Goal: Task Accomplishment & Management: Manage account settings

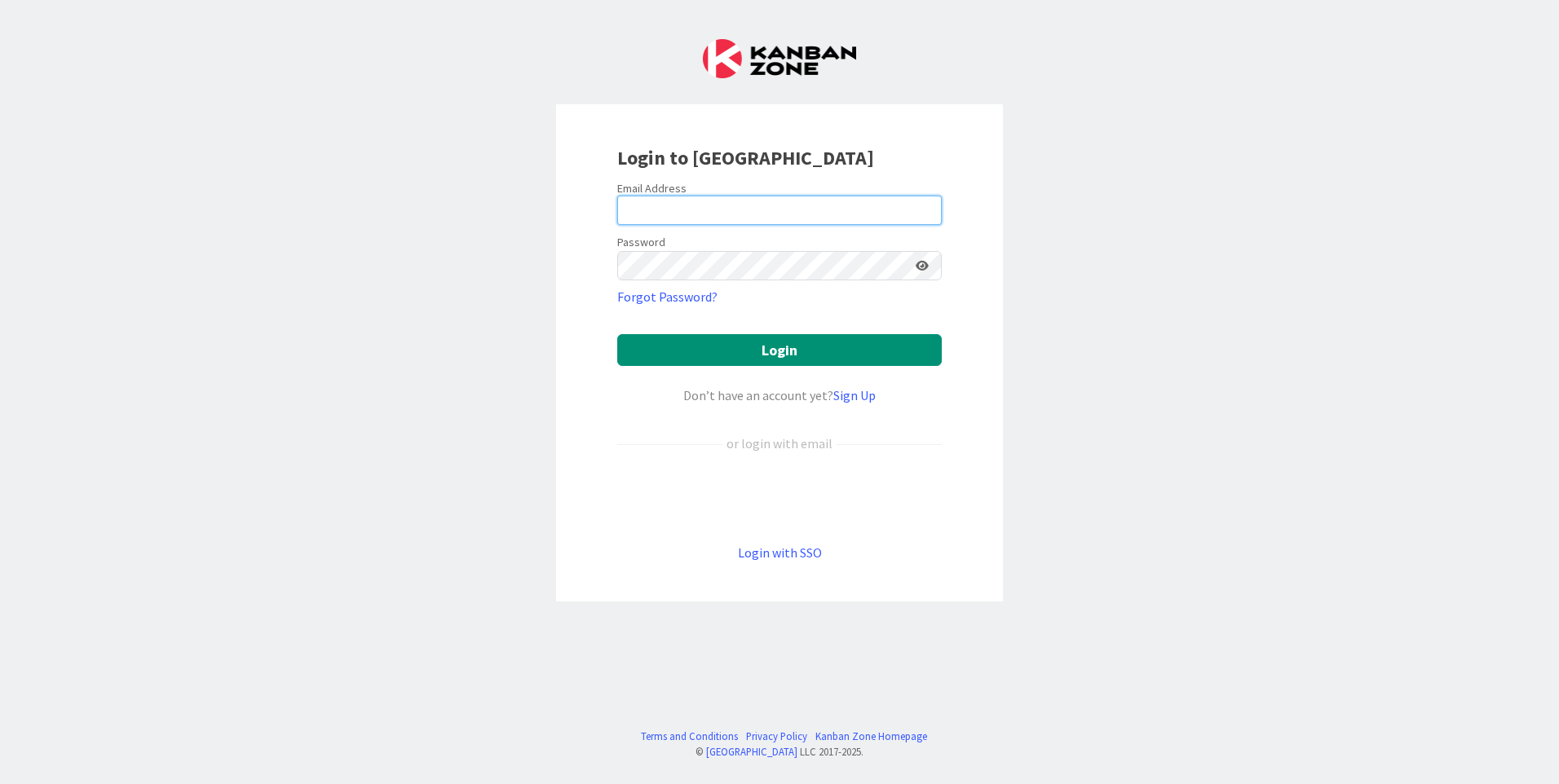
type input "[EMAIL_ADDRESS][PERSON_NAME][DOMAIN_NAME]"
click at [754, 543] on div "Login with SSO" at bounding box center [780, 553] width 325 height 20
click at [765, 547] on link "Login with SSO" at bounding box center [780, 553] width 84 height 16
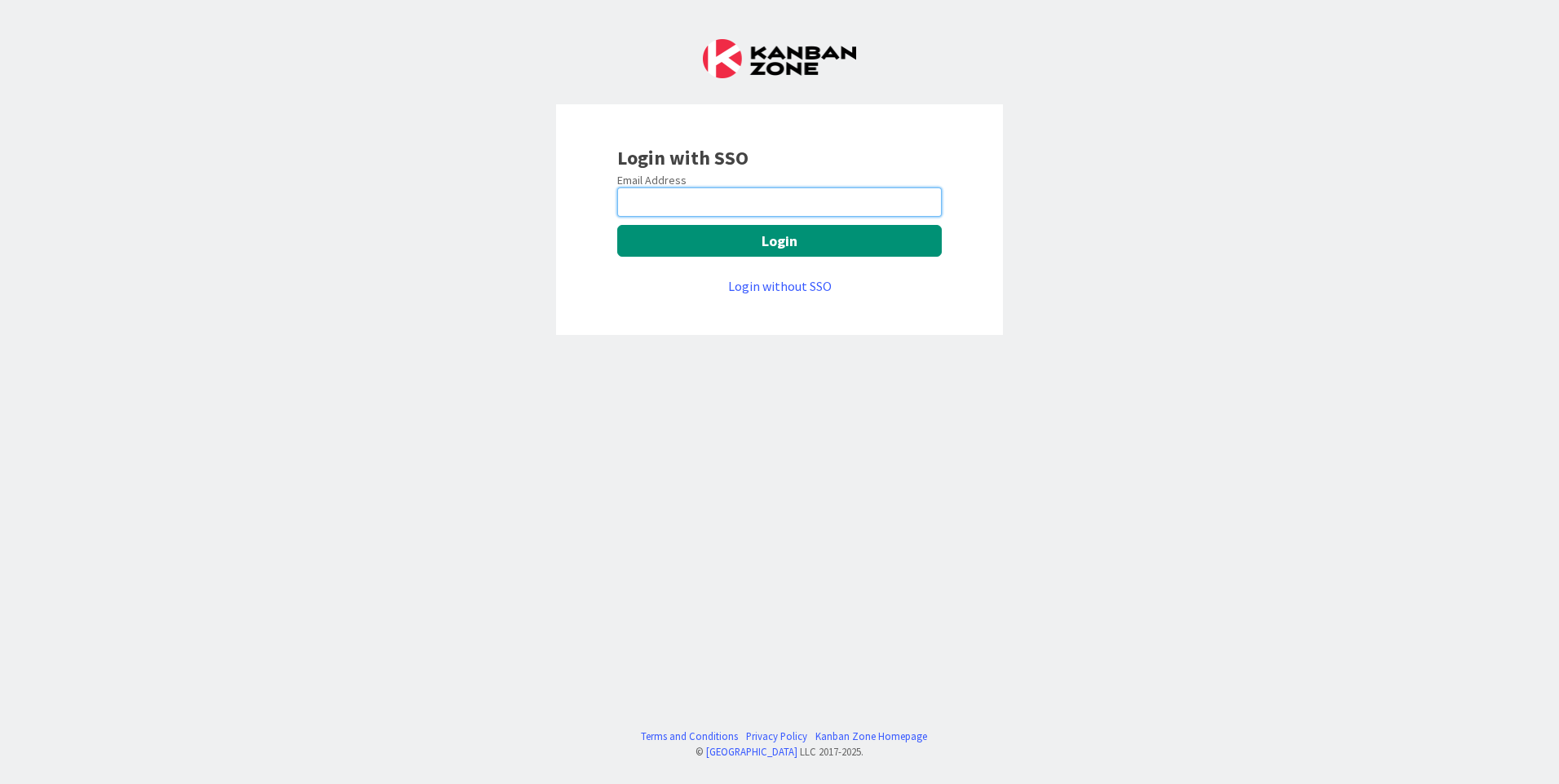
click at [715, 212] on input "email" at bounding box center [780, 203] width 325 height 30
type input "[EMAIL_ADDRESS][PERSON_NAME][DOMAIN_NAME]"
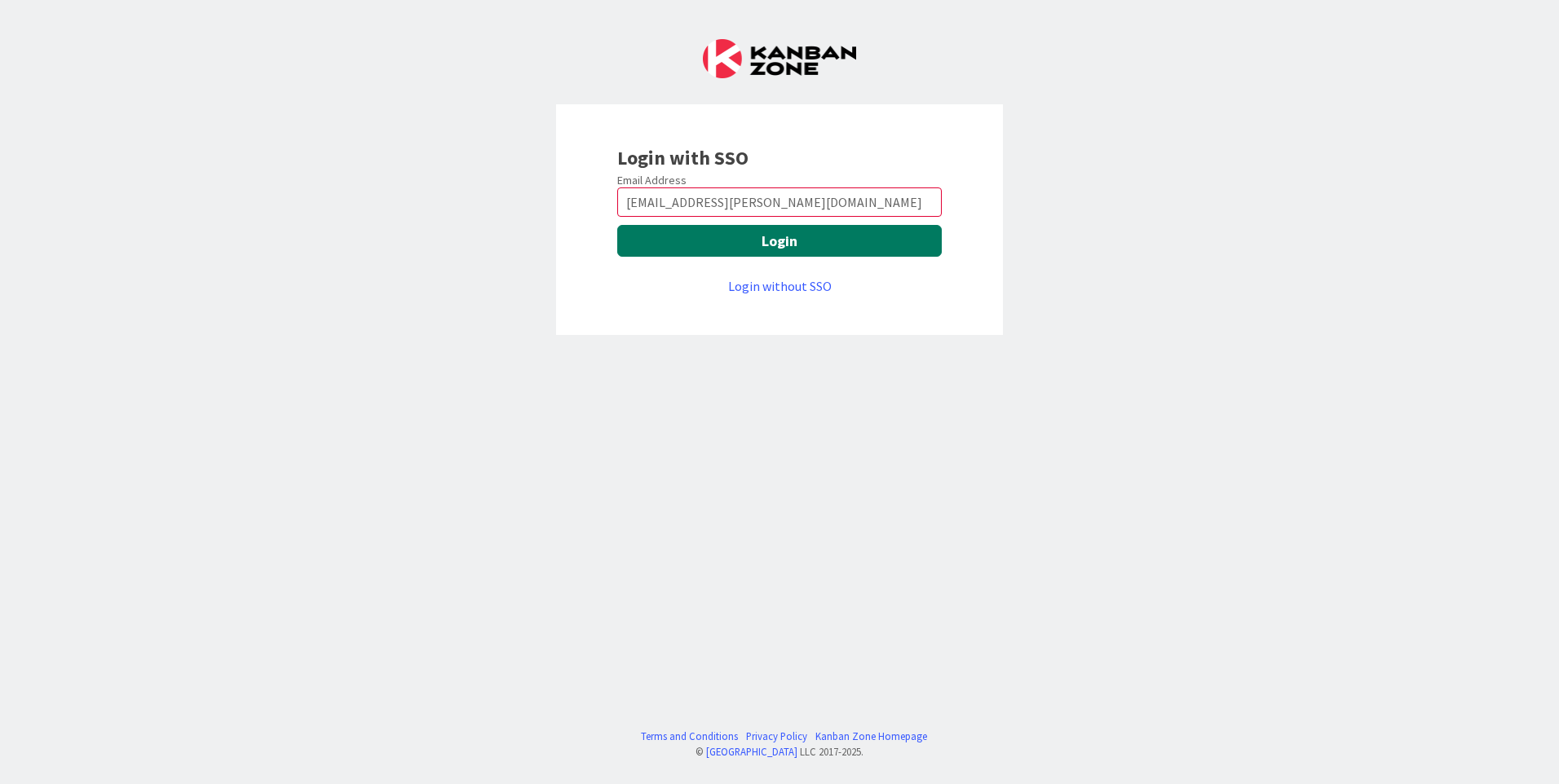
click at [764, 239] on button "Login" at bounding box center [780, 240] width 325 height 32
click at [828, 244] on button "Login" at bounding box center [780, 240] width 325 height 32
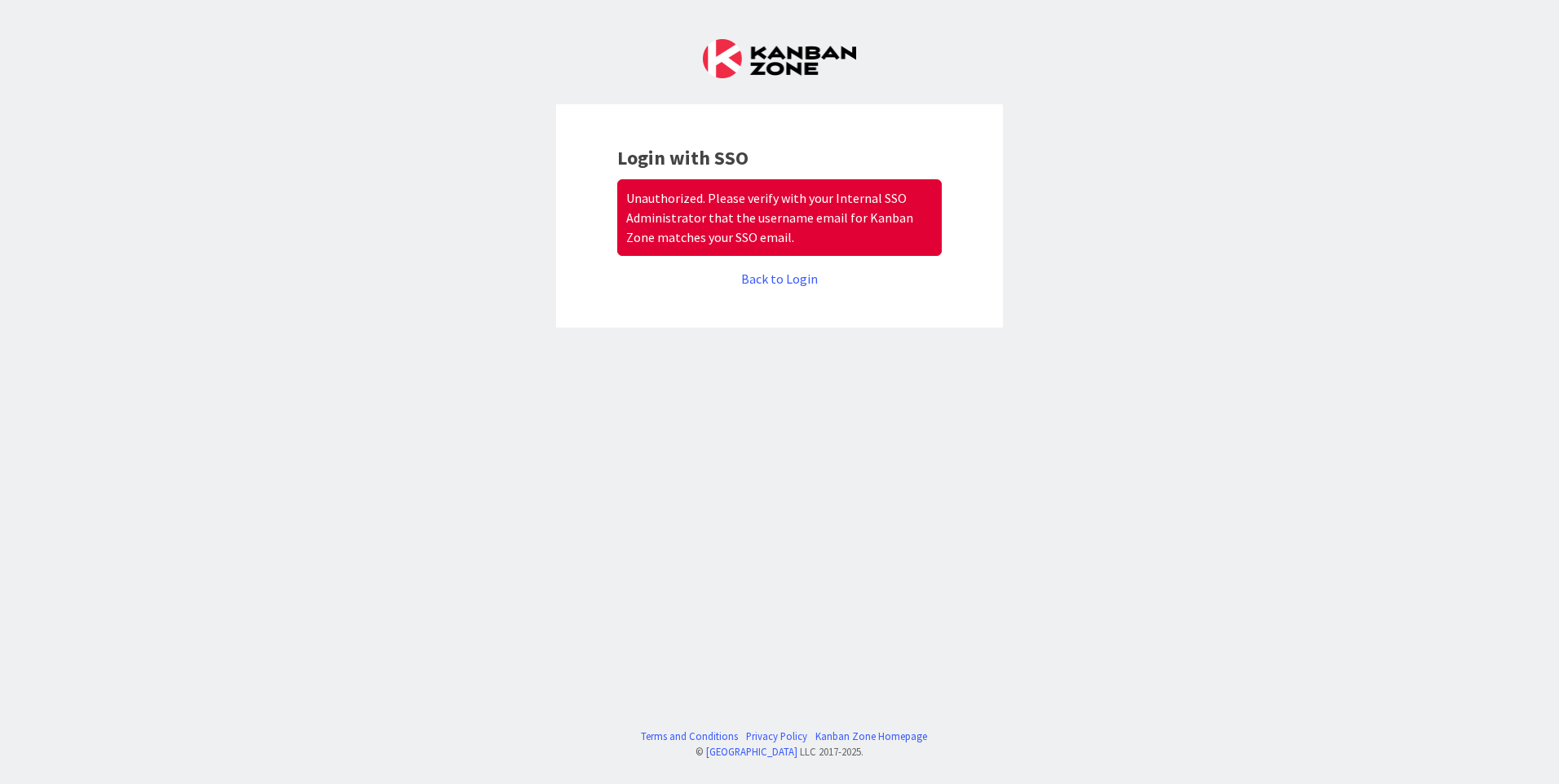
click at [782, 269] on div "Back to Login" at bounding box center [780, 279] width 325 height 20
click at [785, 284] on link "Back to Login" at bounding box center [779, 279] width 76 height 16
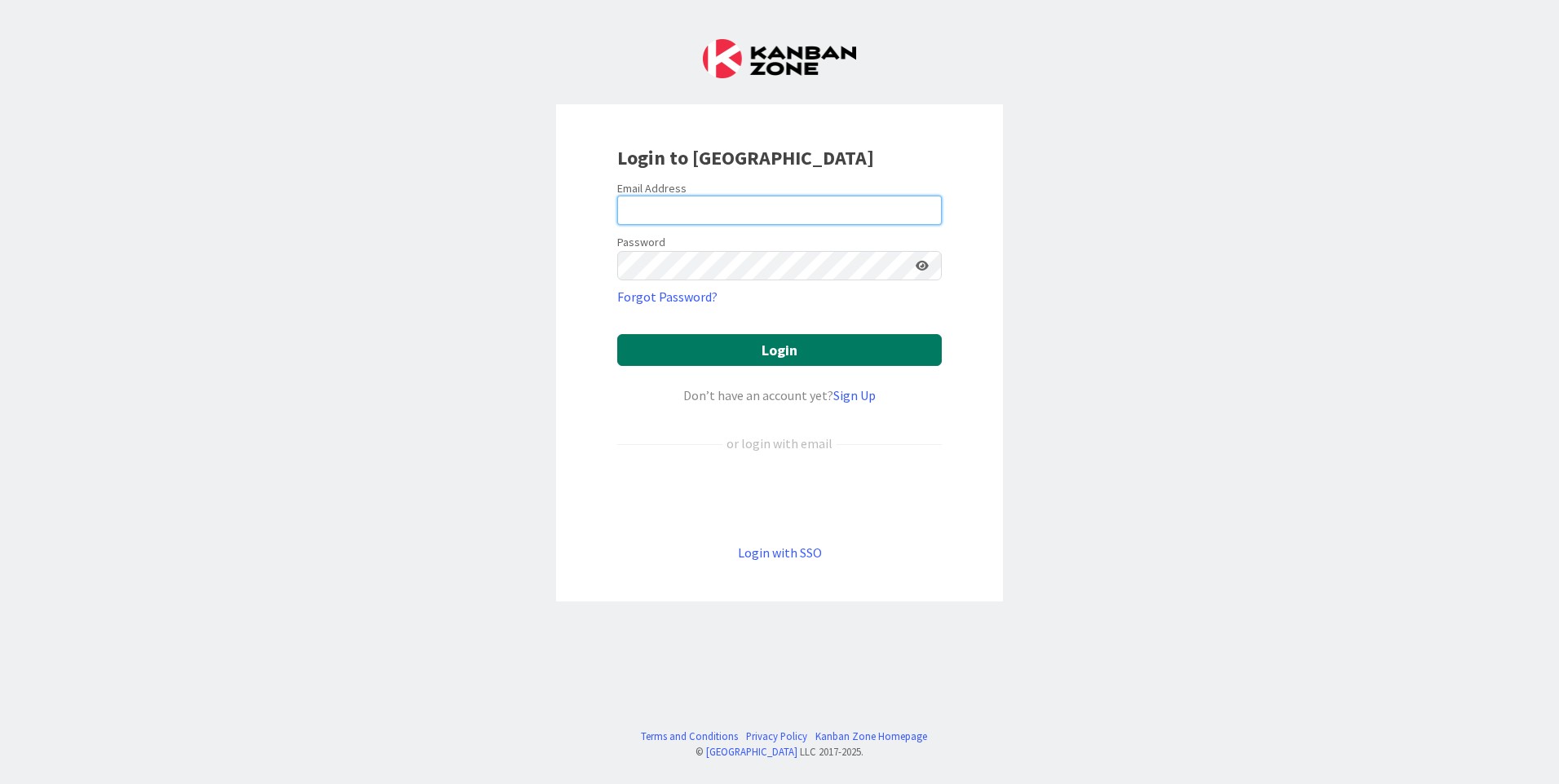
type input "[EMAIL_ADDRESS][PERSON_NAME][DOMAIN_NAME]"
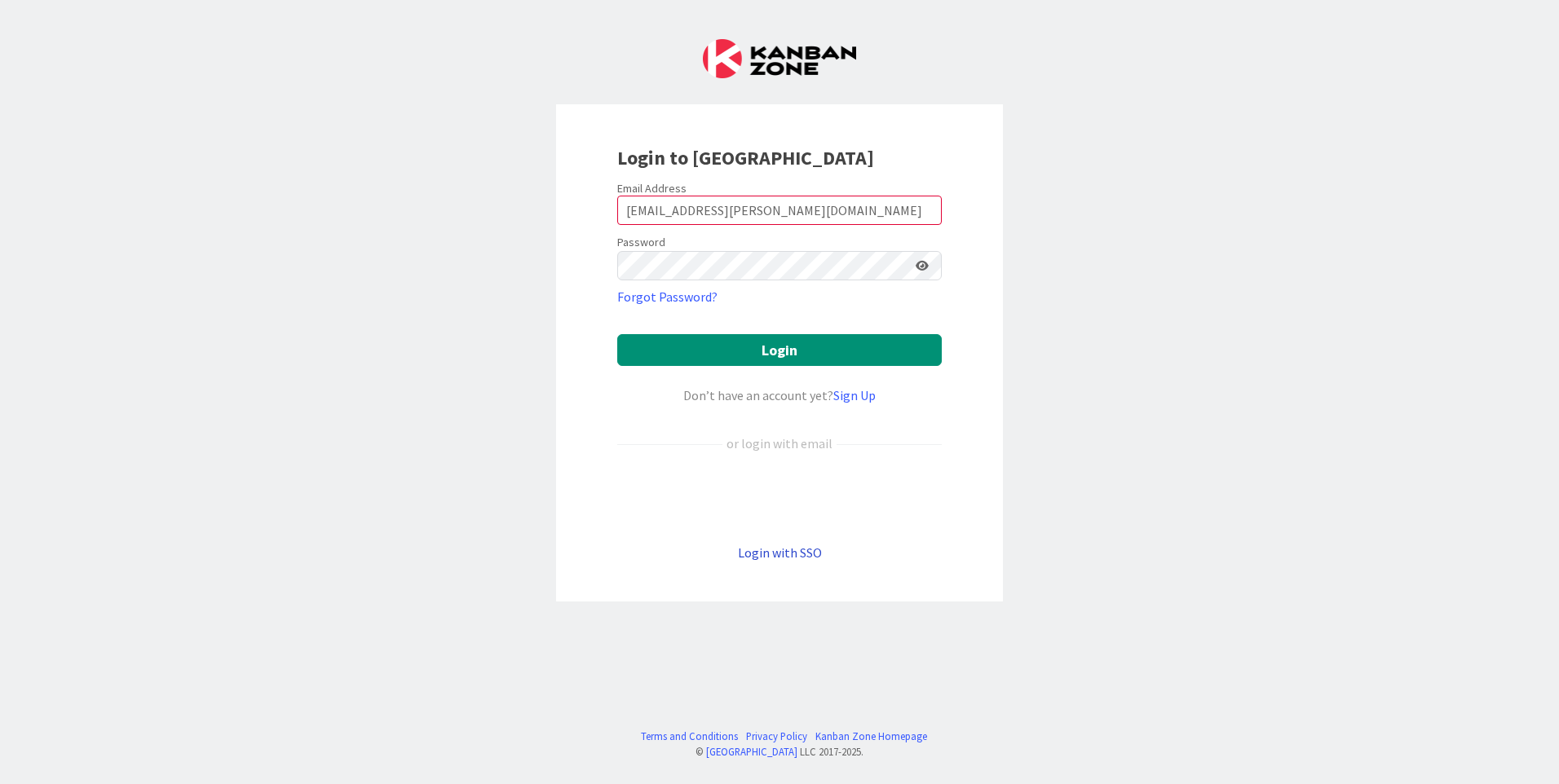
click at [802, 555] on link "Login with SSO" at bounding box center [780, 553] width 84 height 16
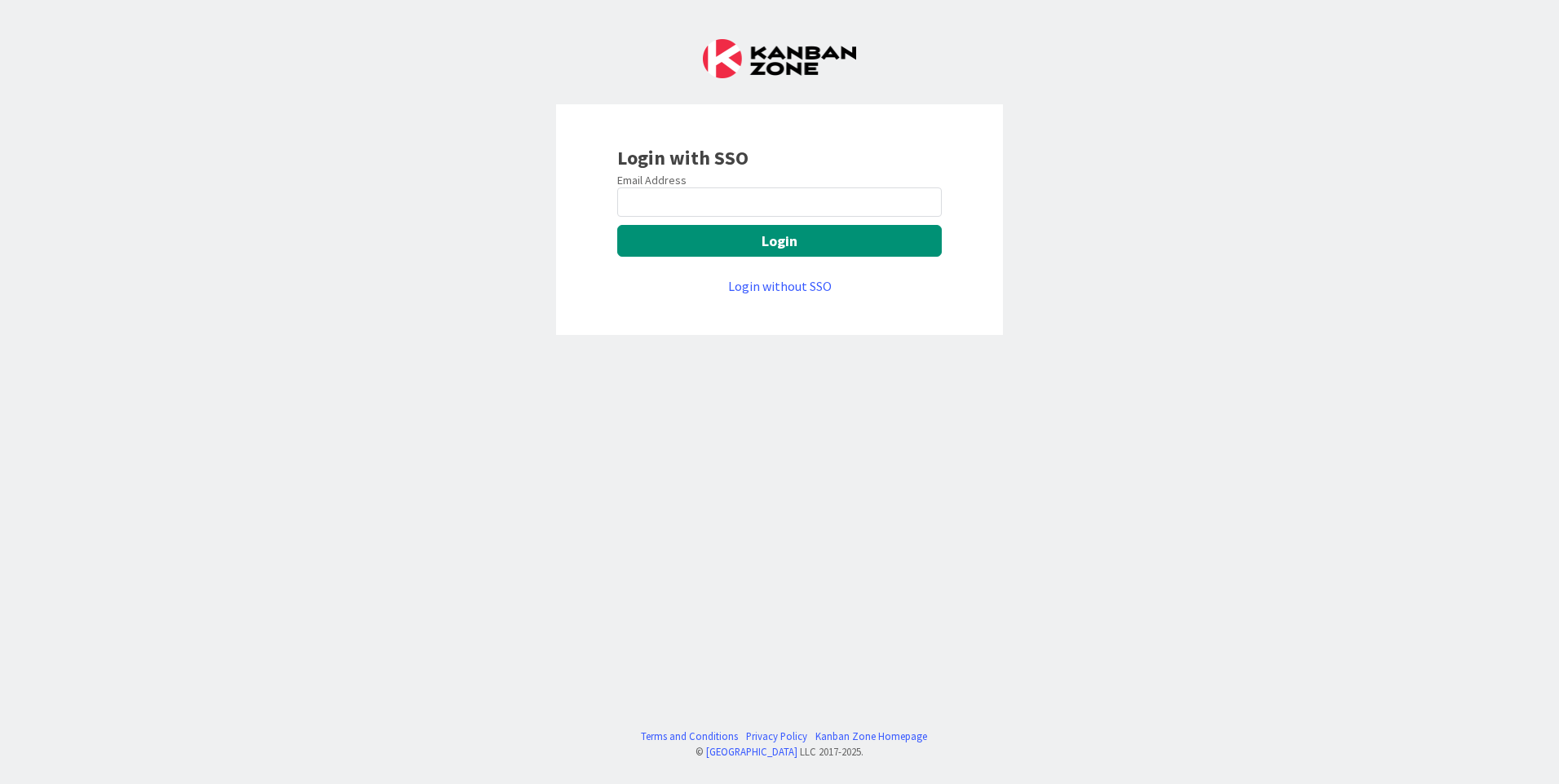
click at [689, 176] on div "Email Address" at bounding box center [780, 180] width 325 height 15
click at [688, 212] on input "email" at bounding box center [780, 203] width 325 height 30
type input "[EMAIL_ADDRESS][PERSON_NAME][DOMAIN_NAME]"
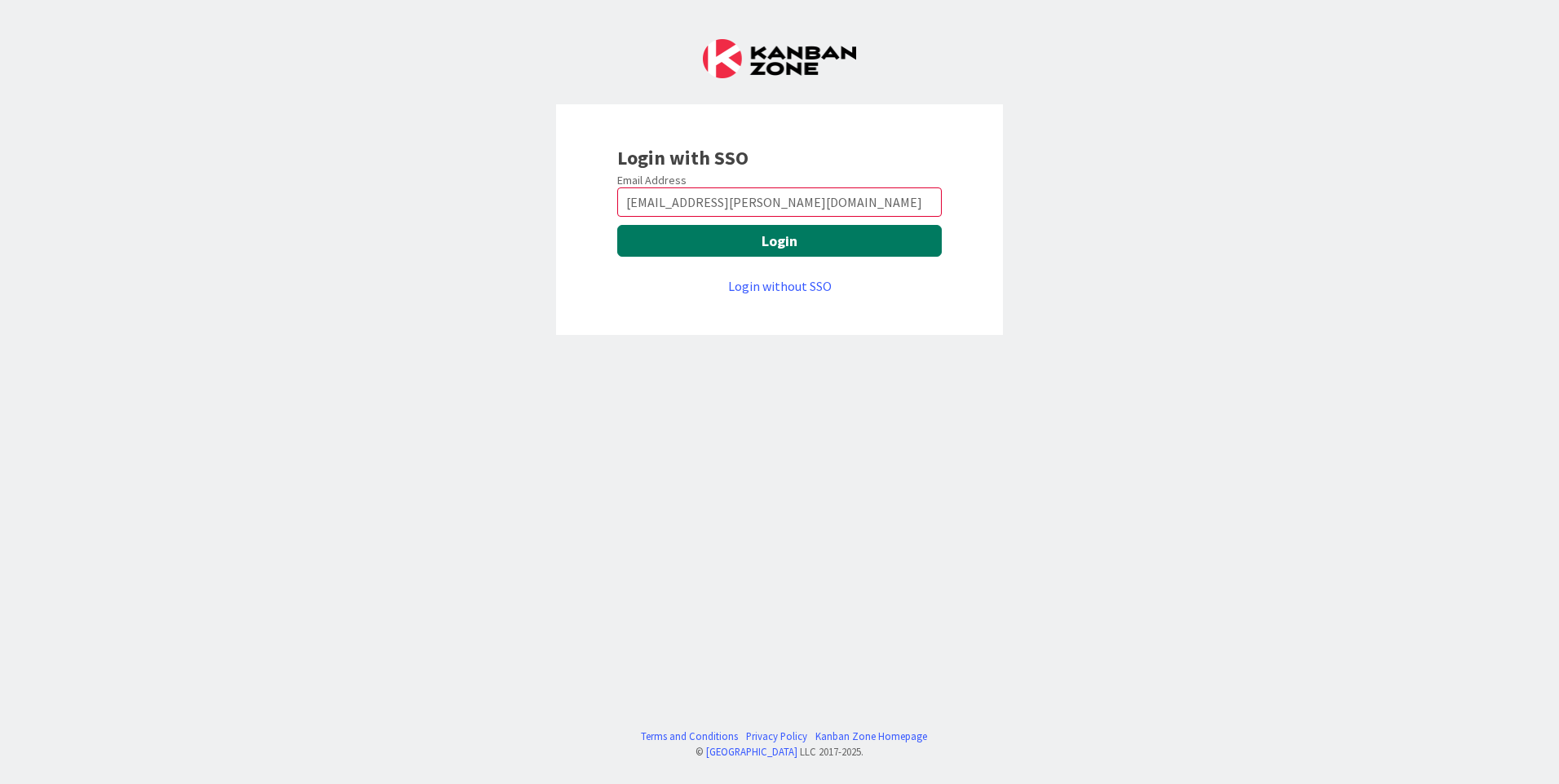
click at [741, 234] on button "Login" at bounding box center [780, 240] width 325 height 32
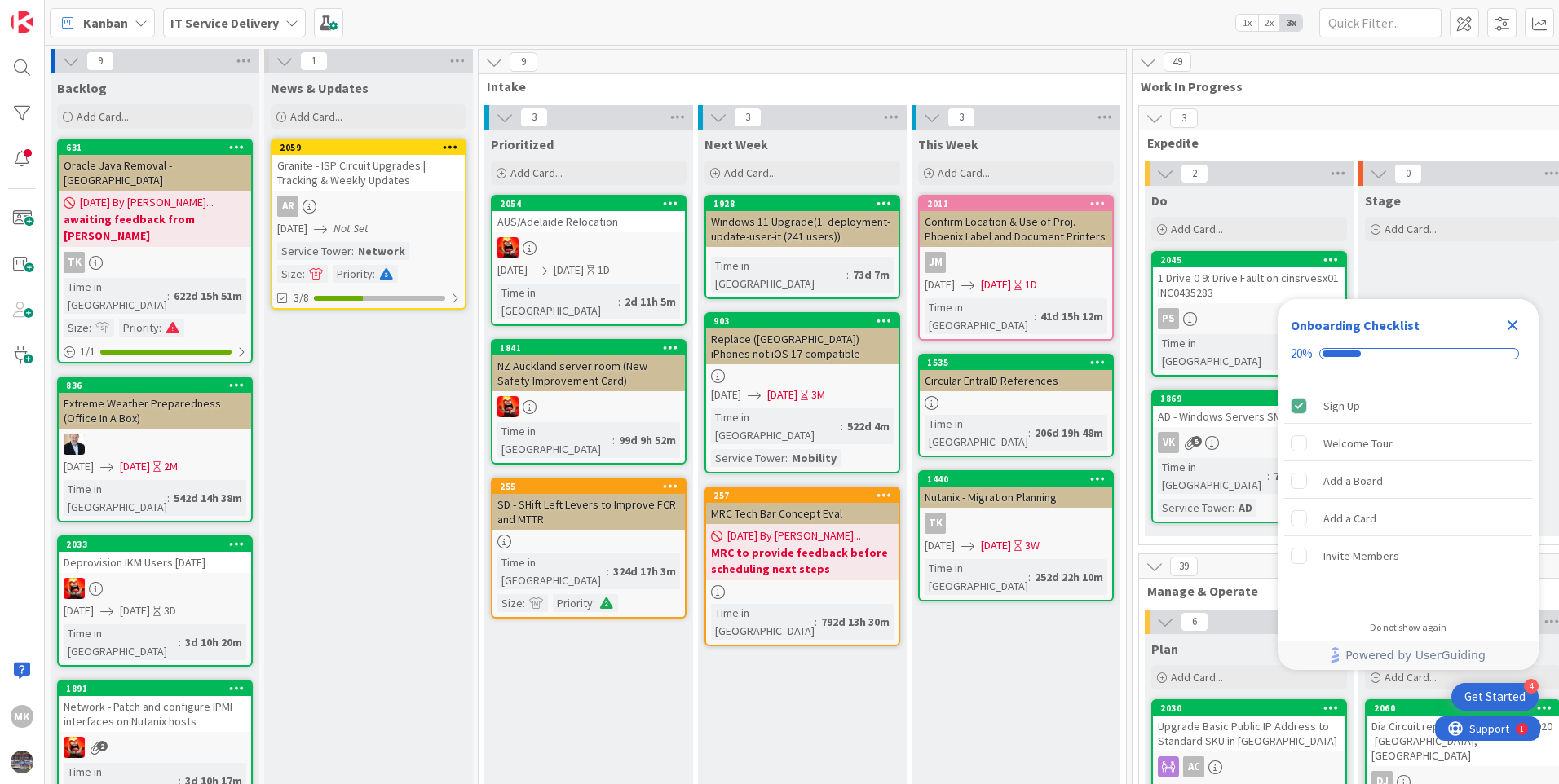
click at [1511, 327] on icon "Close Checklist" at bounding box center [1512, 326] width 11 height 11
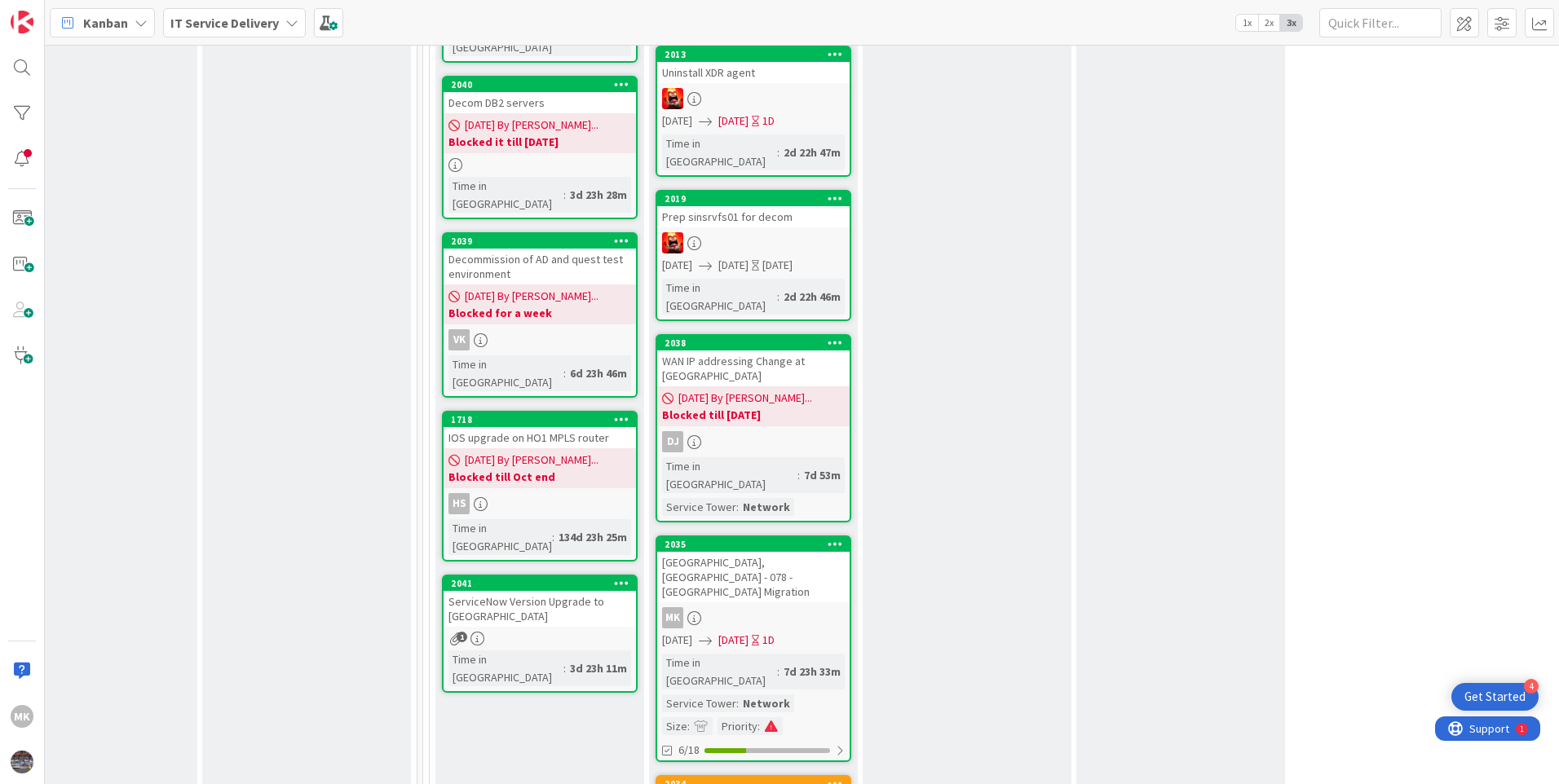
scroll to position [1060, 709]
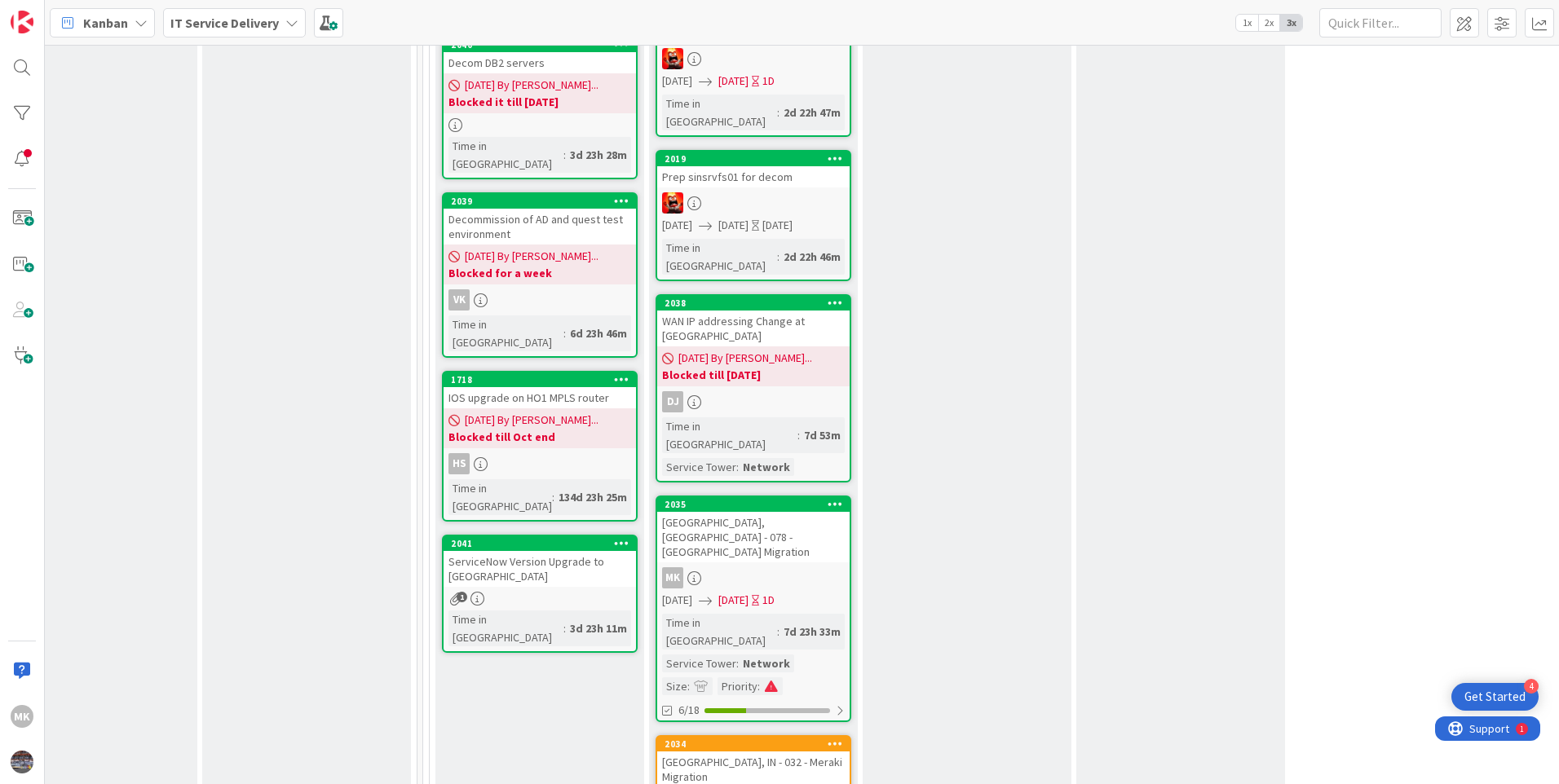
click at [758, 567] on div "MK" at bounding box center [753, 578] width 193 height 21
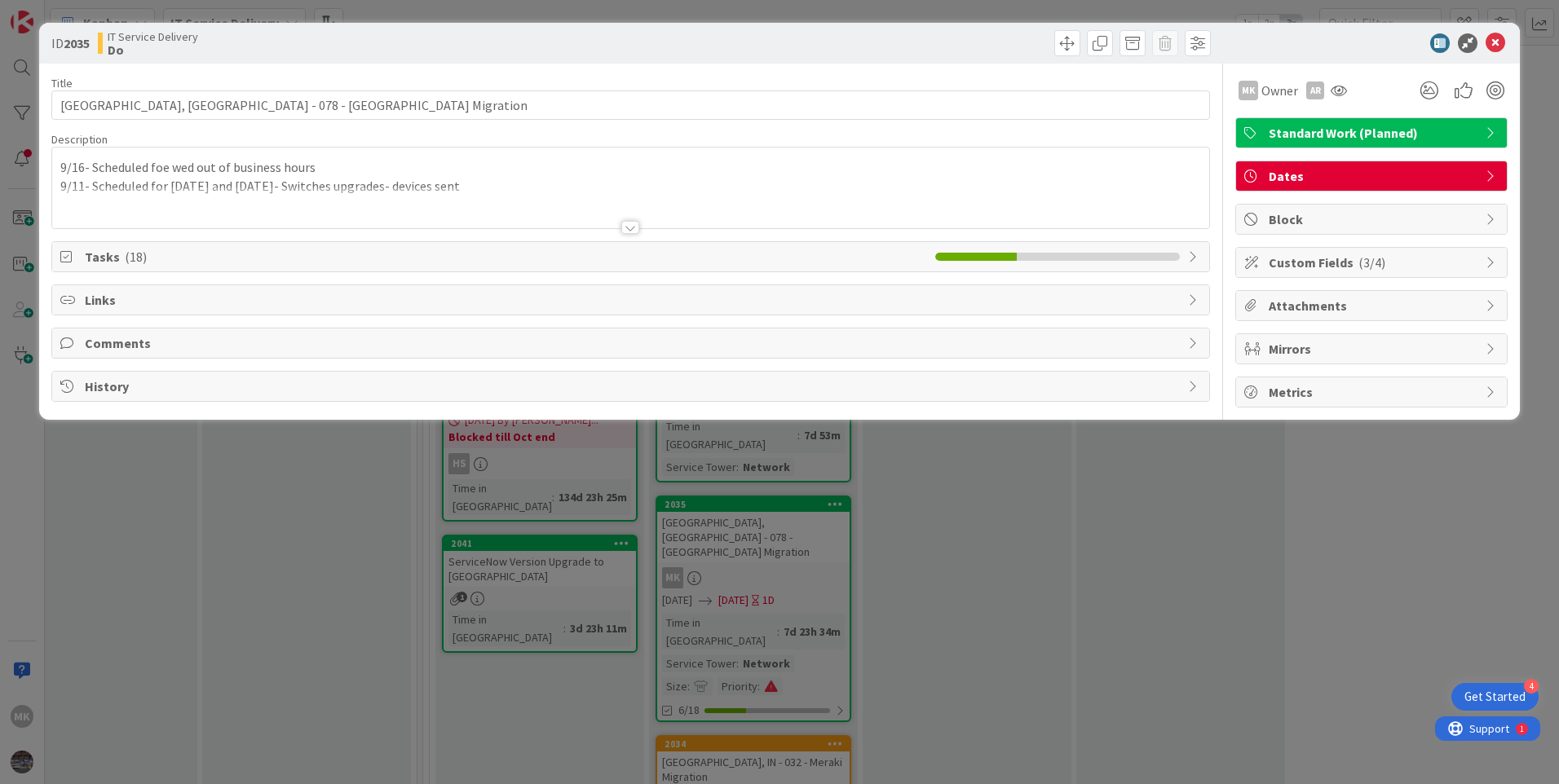
click at [61, 168] on div "9/16- Scheduled foe wed out of business hours 9/11- Scheduled for today and tom…" at bounding box center [631, 188] width 1157 height 80
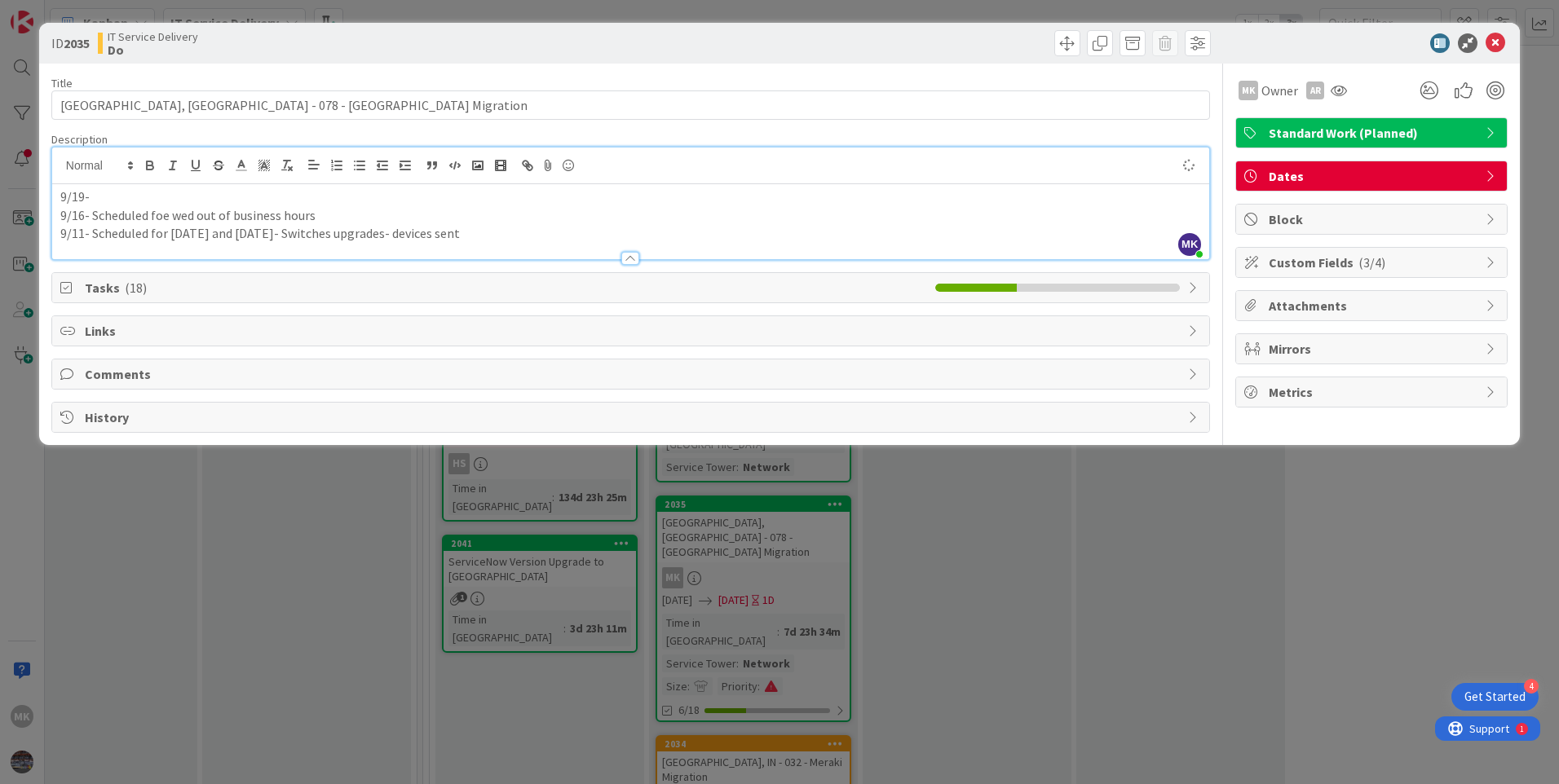
click at [119, 180] on div at bounding box center [631, 166] width 1157 height 37
click at [107, 194] on p "9/19-" at bounding box center [631, 197] width 1141 height 19
click at [62, 202] on p "9/19-Second phase- switch migration completed" at bounding box center [631, 197] width 1141 height 19
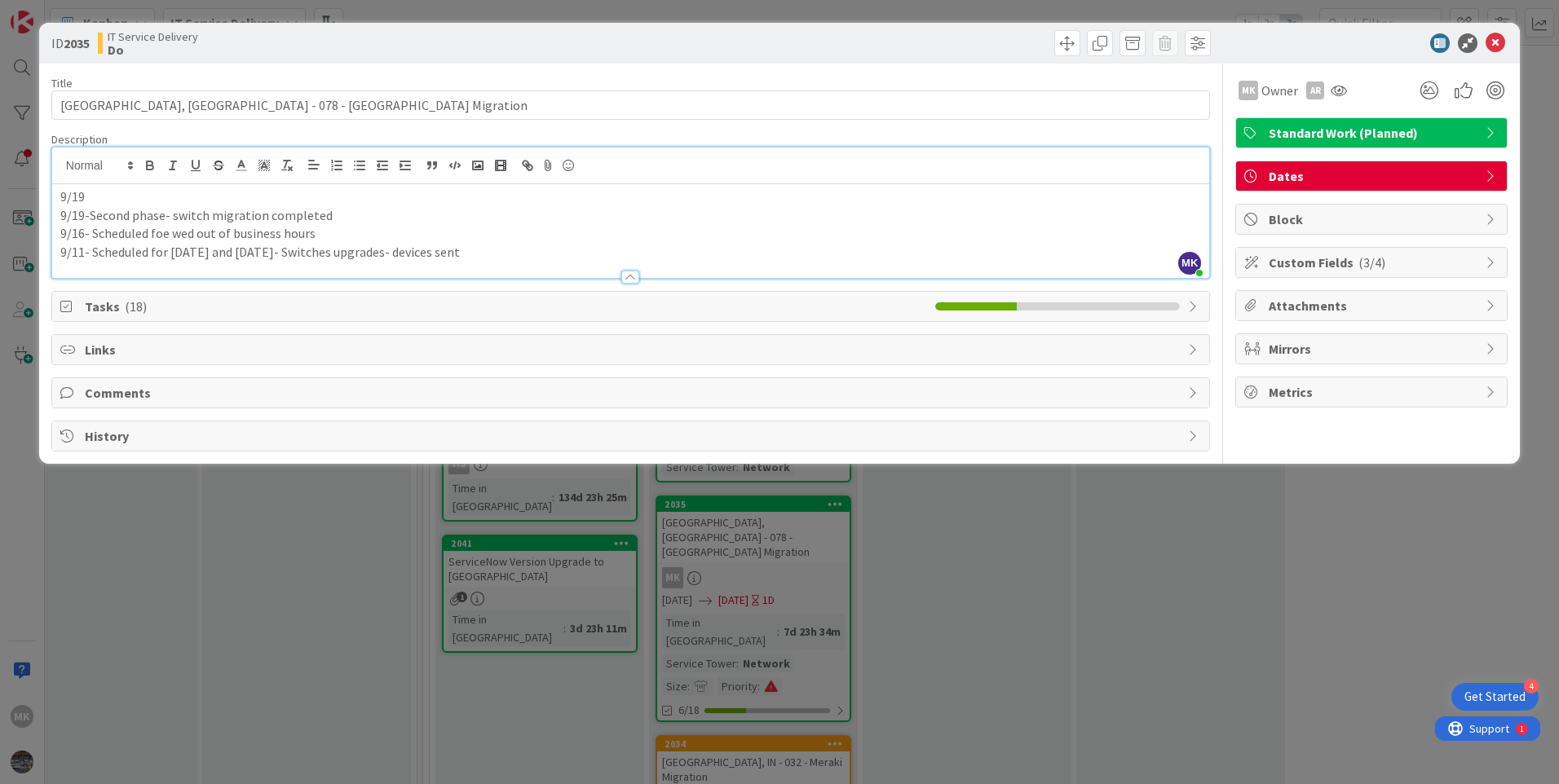
click at [87, 203] on p "9/19" at bounding box center [631, 197] width 1141 height 19
click at [937, 217] on p "9/19-Second phase- switch migration completed" at bounding box center [631, 216] width 1141 height 19
click at [1502, 48] on icon at bounding box center [1496, 43] width 20 height 20
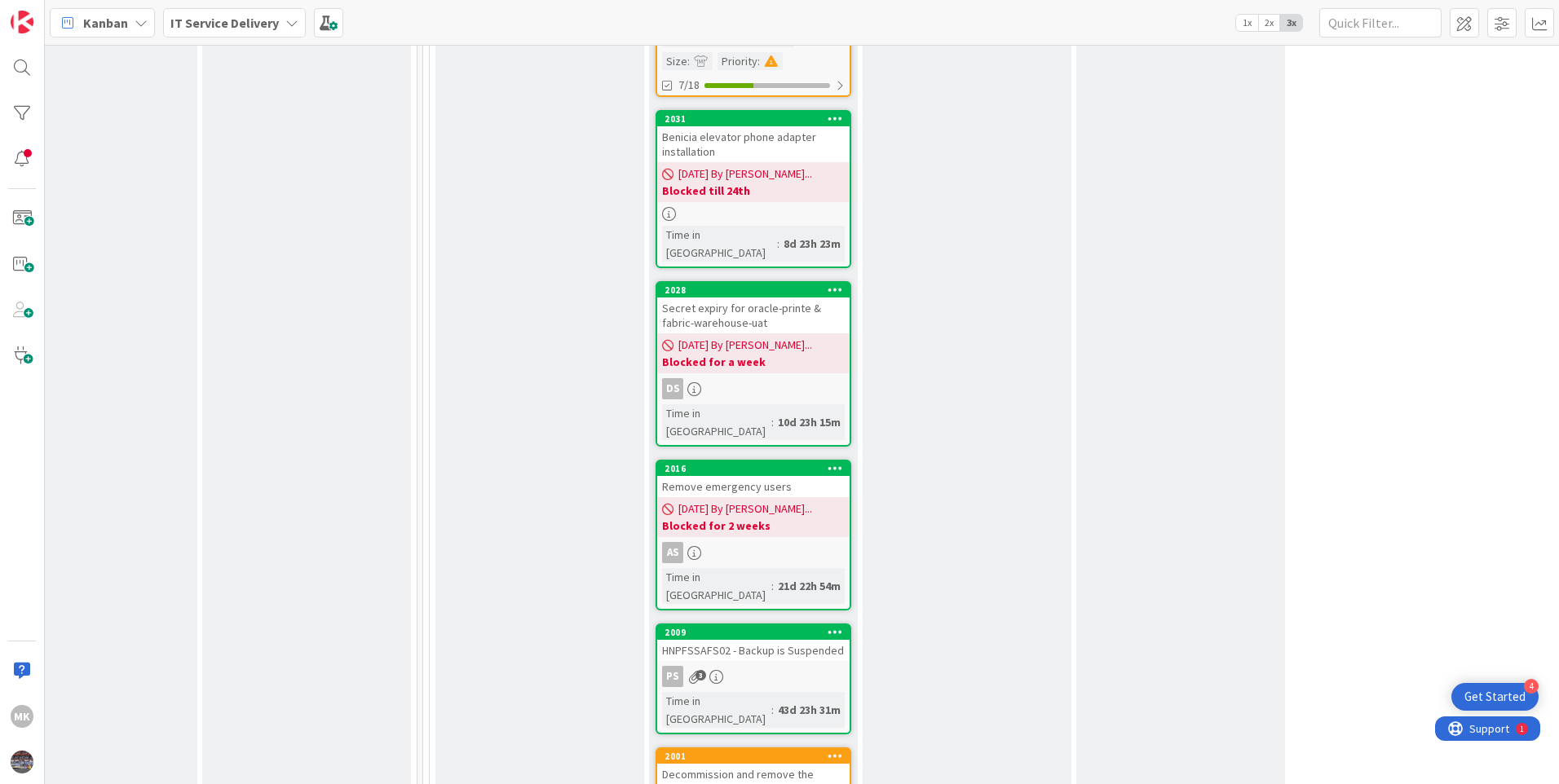
scroll to position [1957, 709]
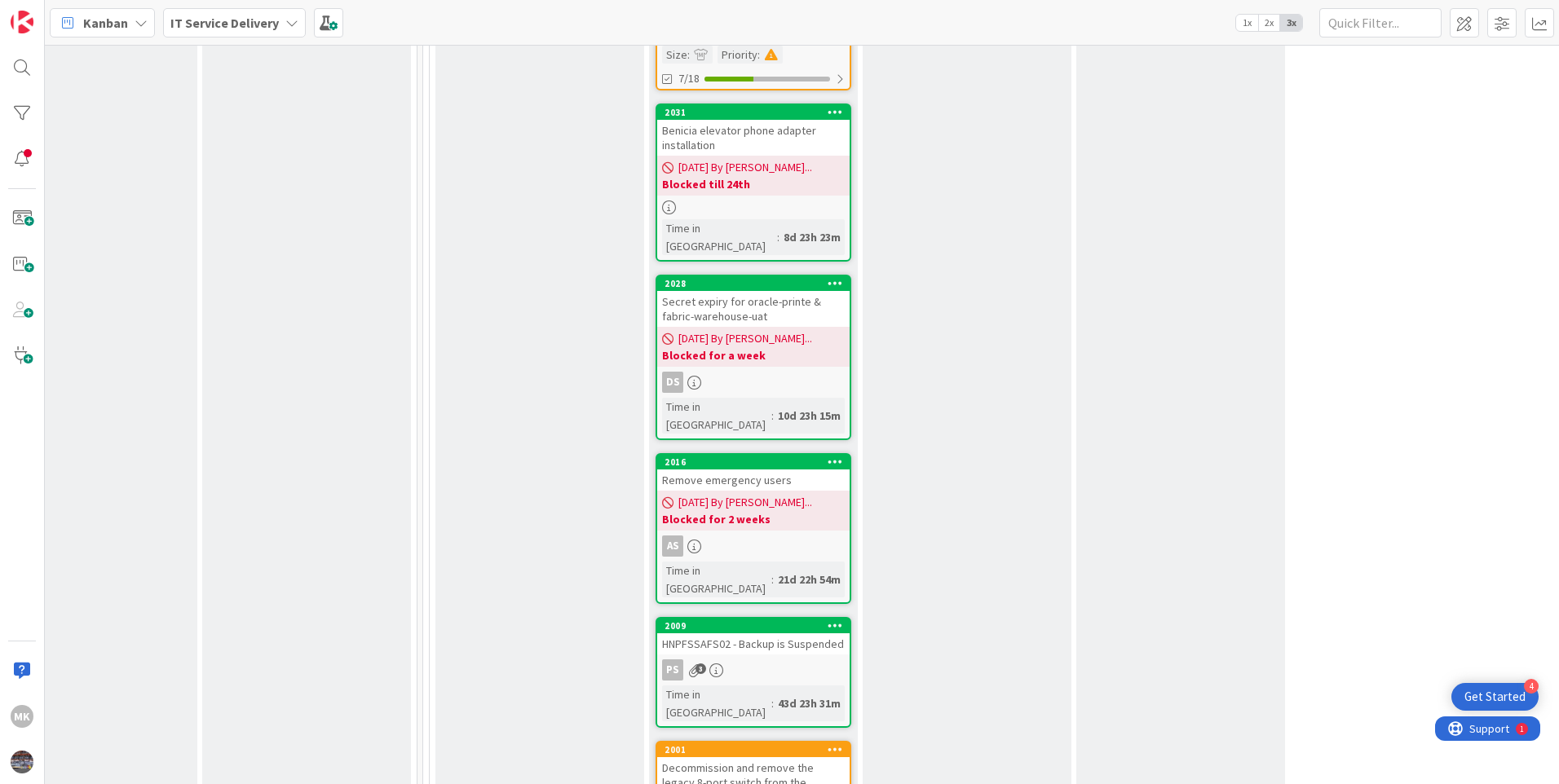
click at [807, 758] on div "Decommission and remove the legacy 8-port switch from the migrated branch locat…" at bounding box center [753, 783] width 193 height 51
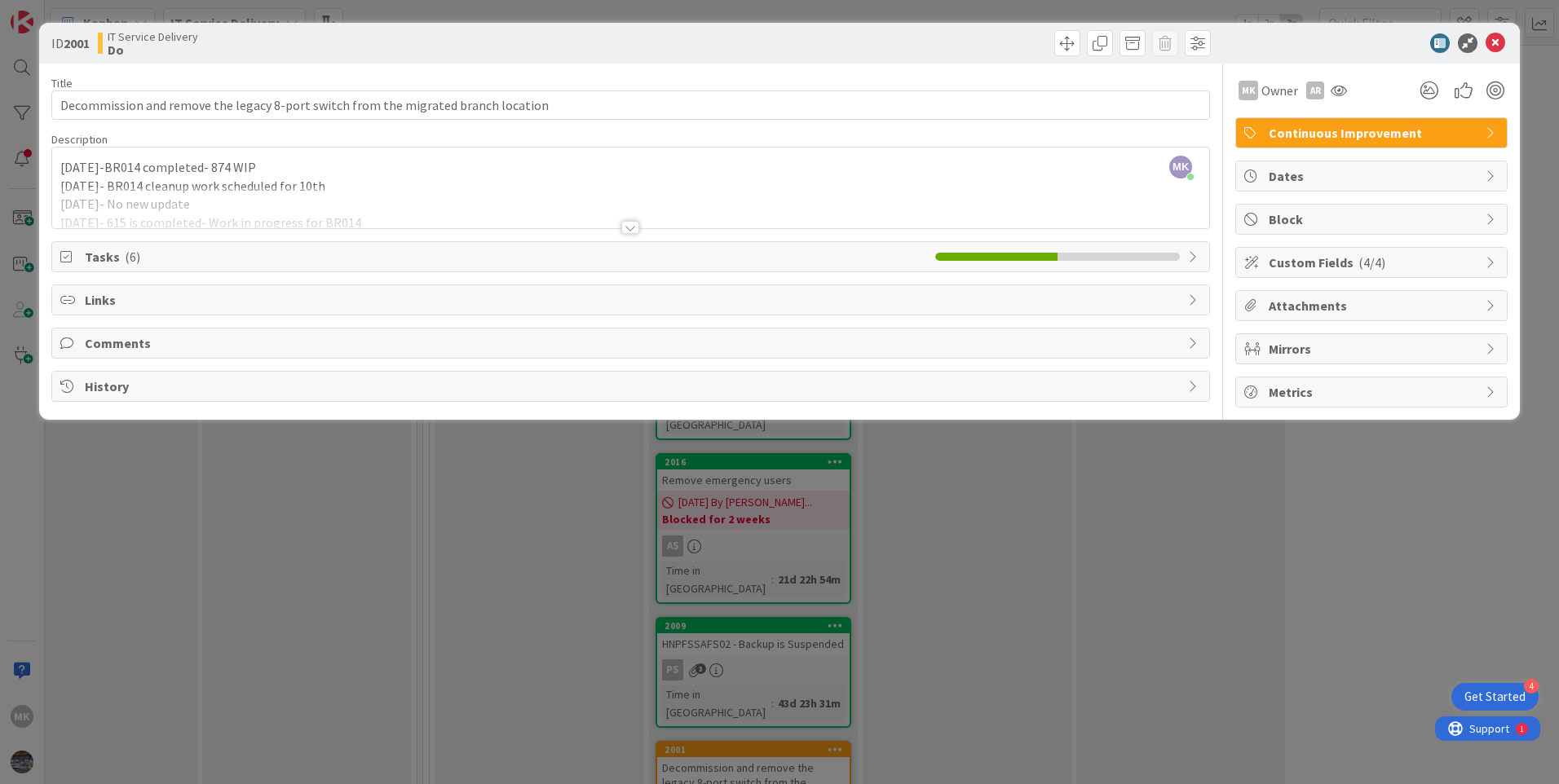
click at [1315, 217] on span "Block" at bounding box center [1373, 220] width 209 height 20
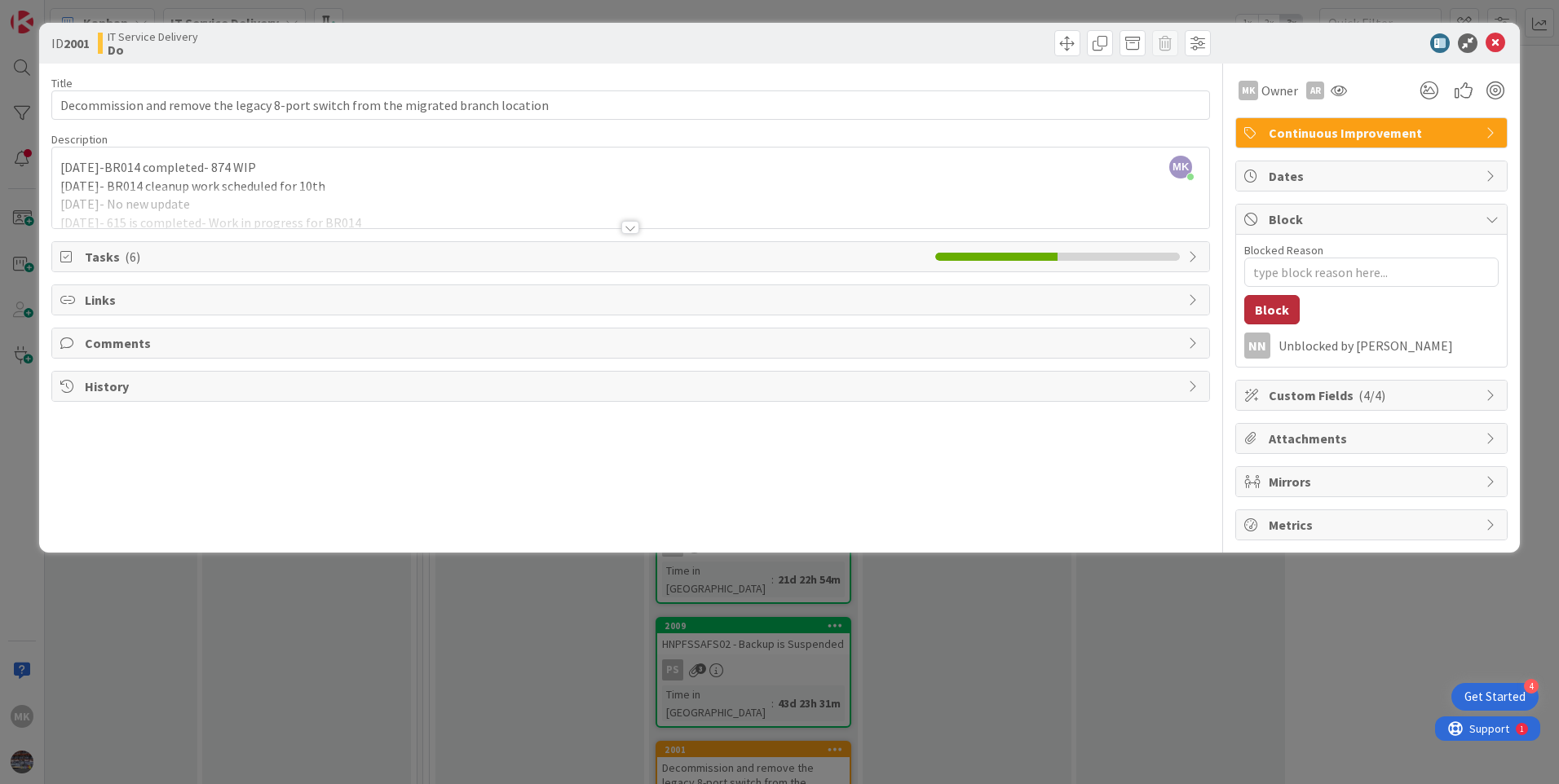
click at [1266, 313] on button "Block" at bounding box center [1272, 310] width 56 height 30
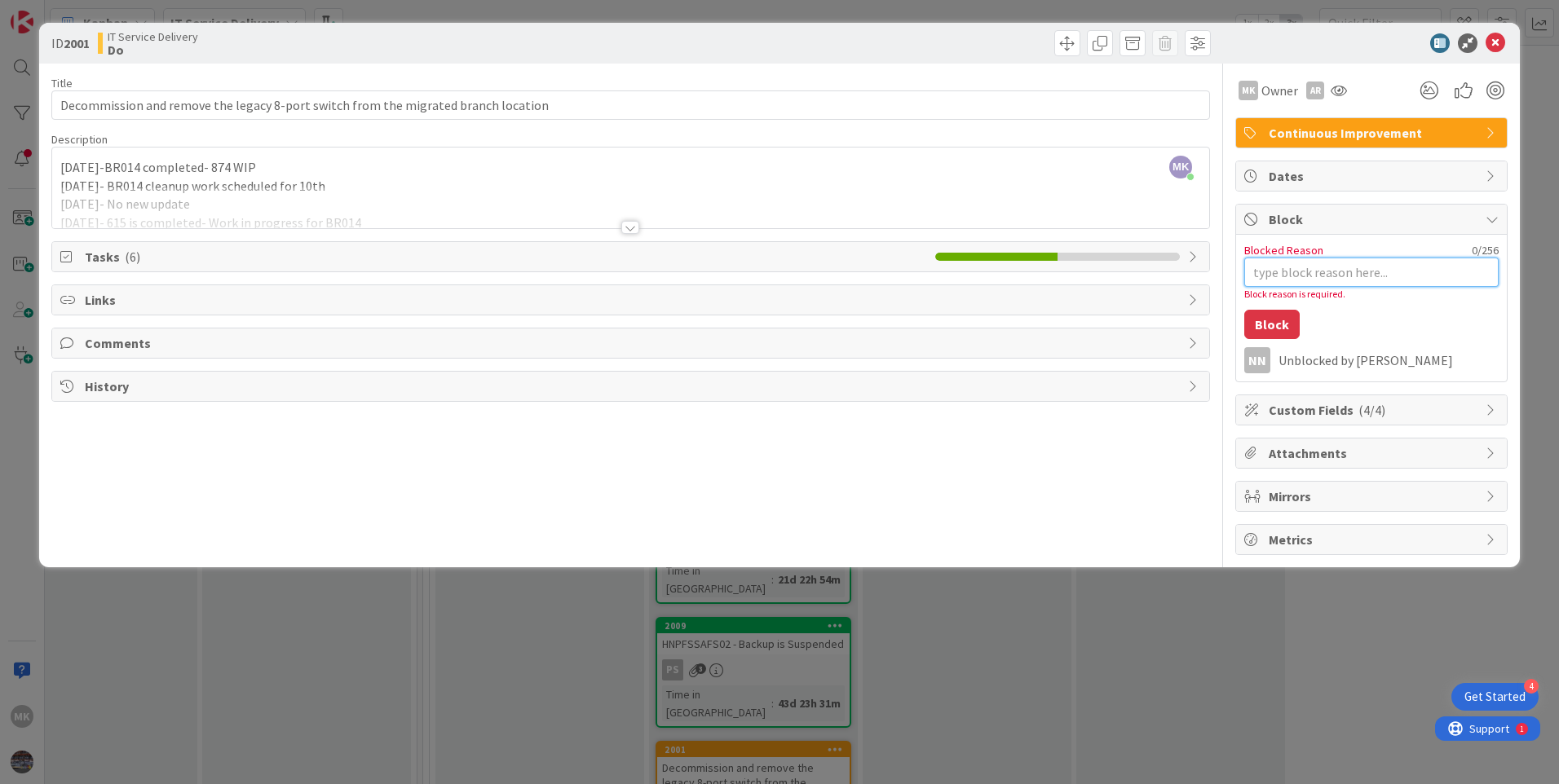
click at [1283, 271] on textarea "Blocked Reason" at bounding box center [1371, 272] width 254 height 30
type textarea "x"
type textarea "B"
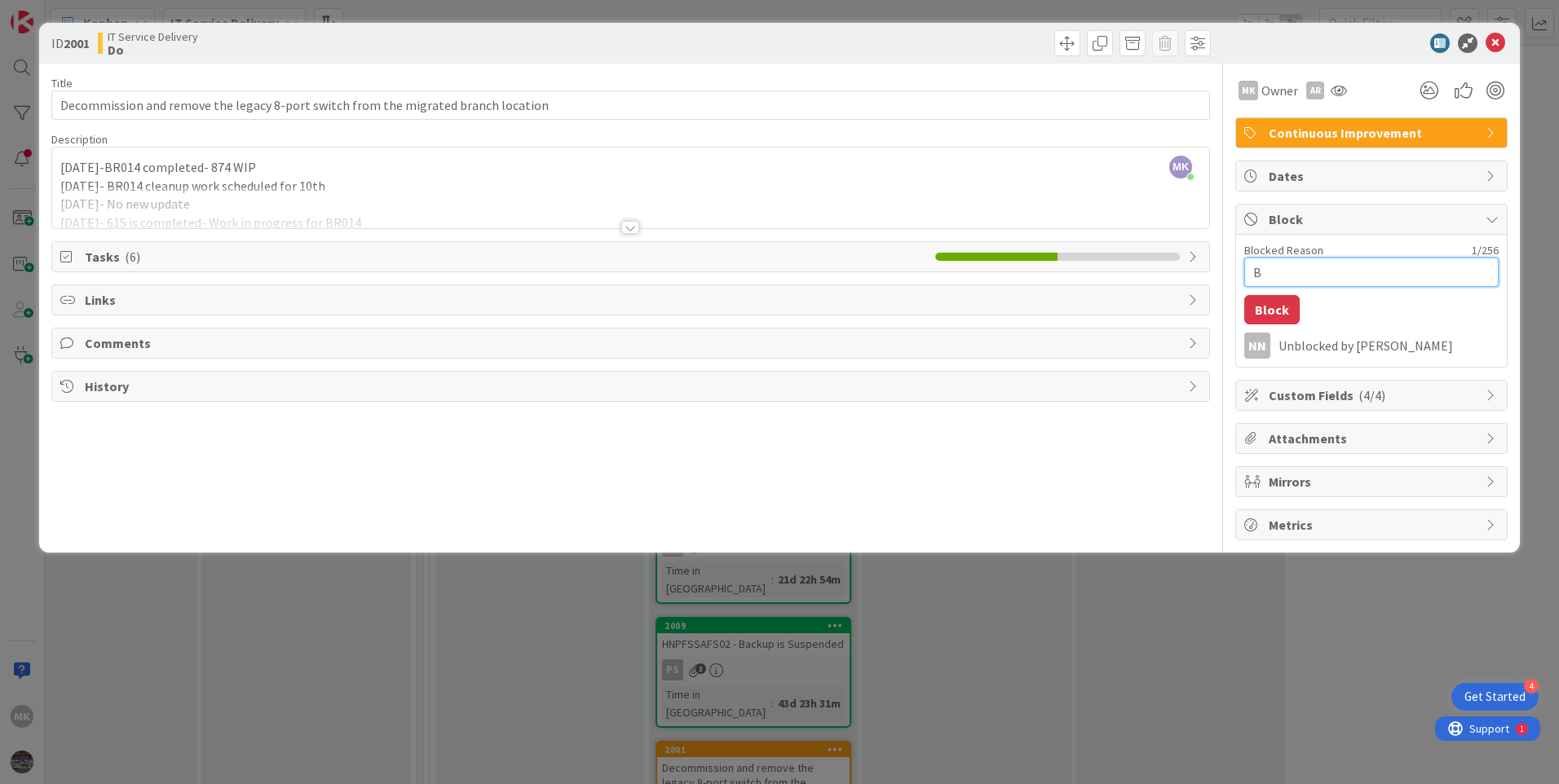
type textarea "x"
type textarea "Bu"
type textarea "x"
type textarea "Bus"
type textarea "x"
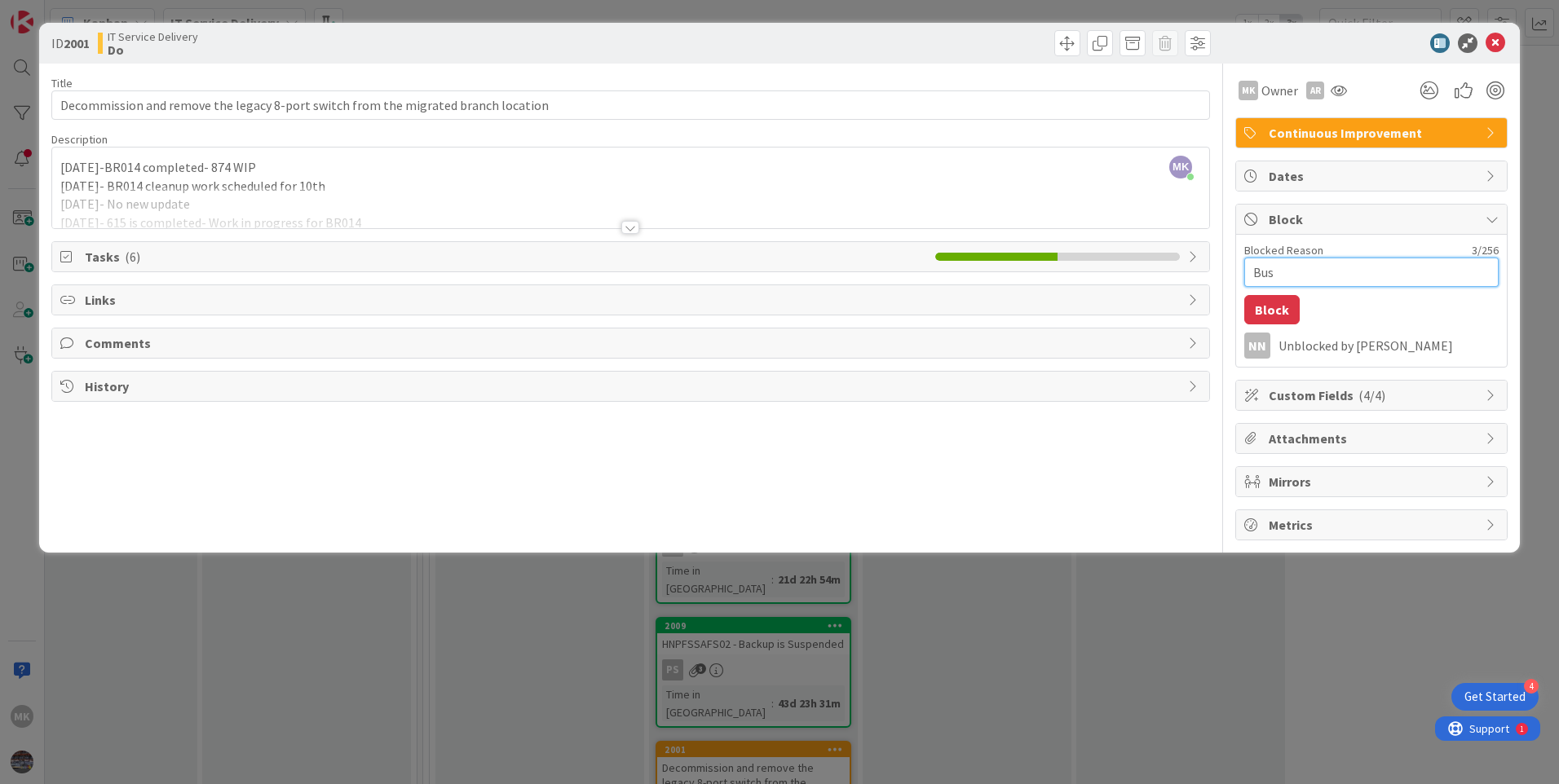
type textarea "Busy"
type textarea "x"
type textarea "Busy"
type textarea "x"
type textarea "Busy i"
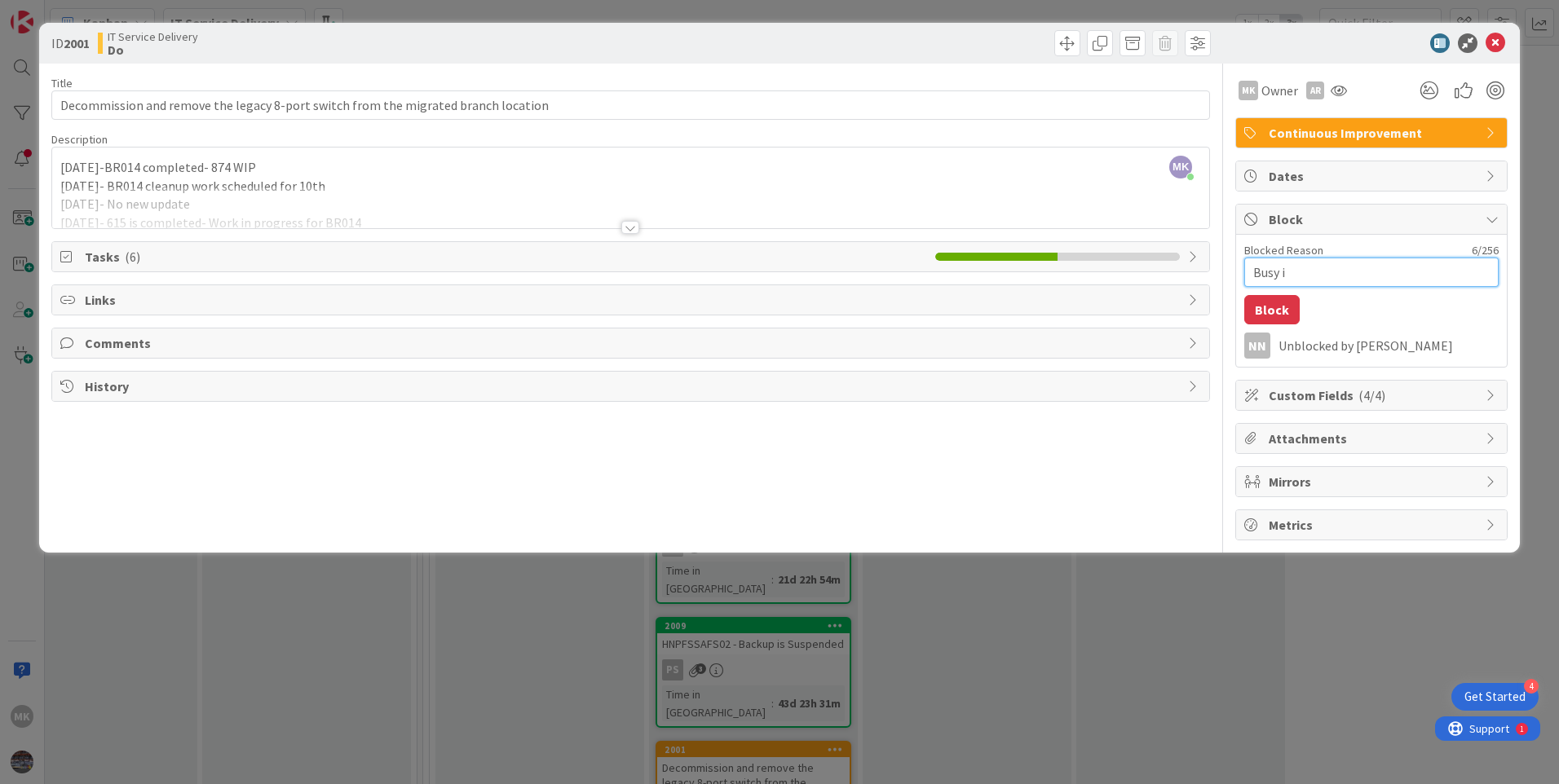
type textarea "x"
type textarea "Busy"
type textarea "x"
type textarea "Busy o"
type textarea "x"
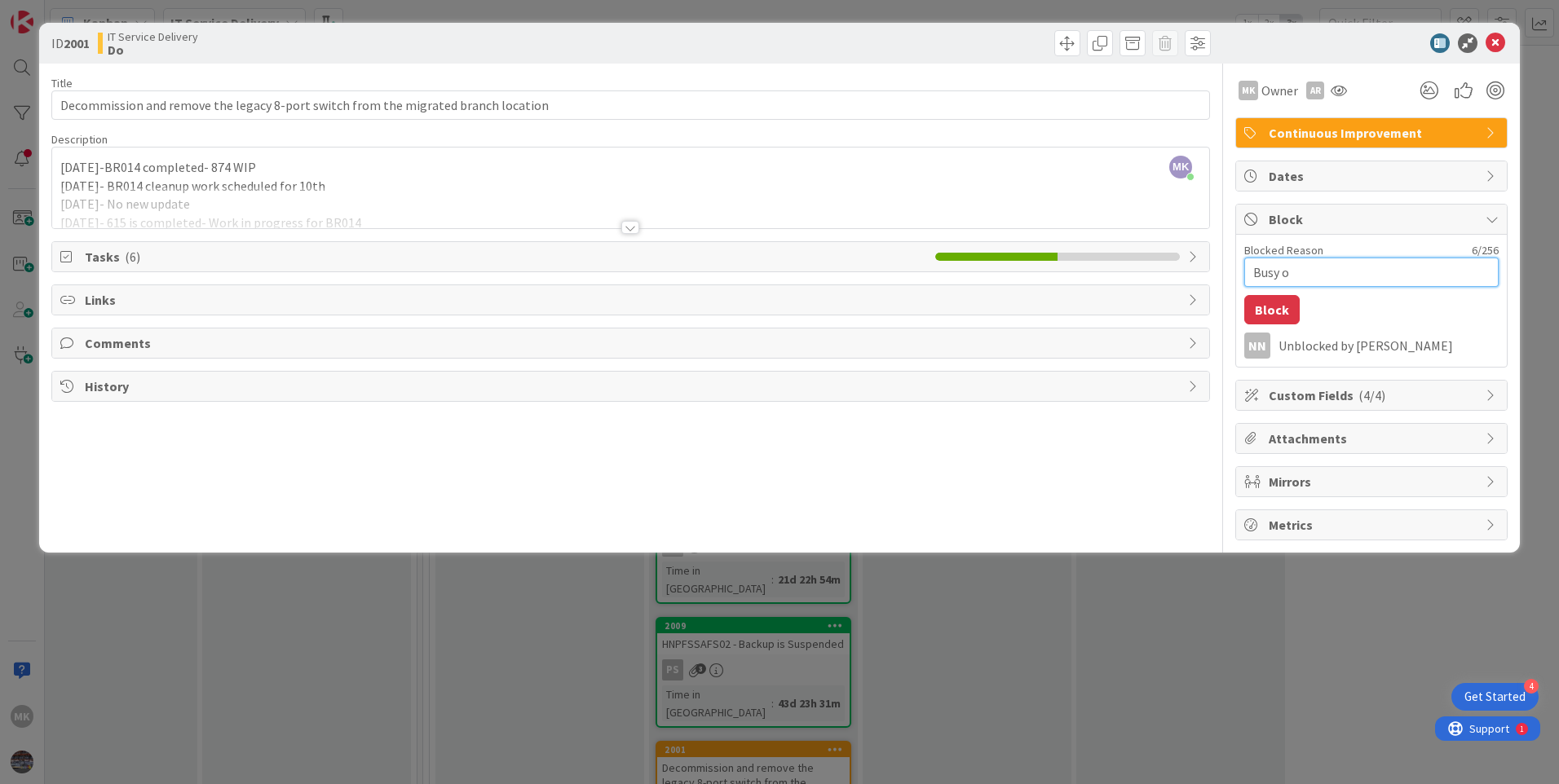
type textarea "Busy on"
type textarea "x"
type textarea "Busy on"
type textarea "x"
type textarea "Busy on p"
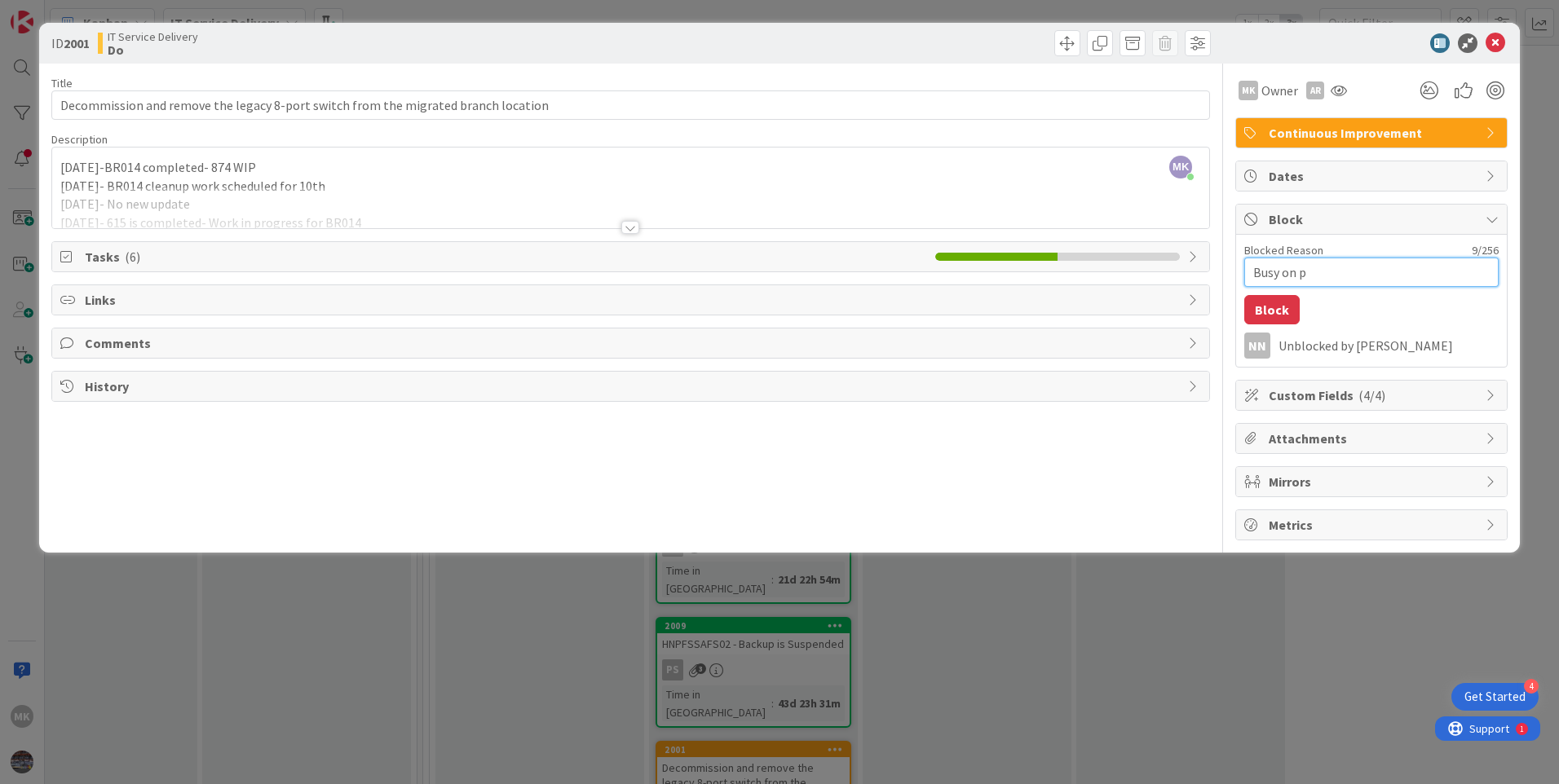
type textarea "x"
type textarea "Busy on pr"
type textarea "x"
type textarea "Busy on pro"
type textarea "x"
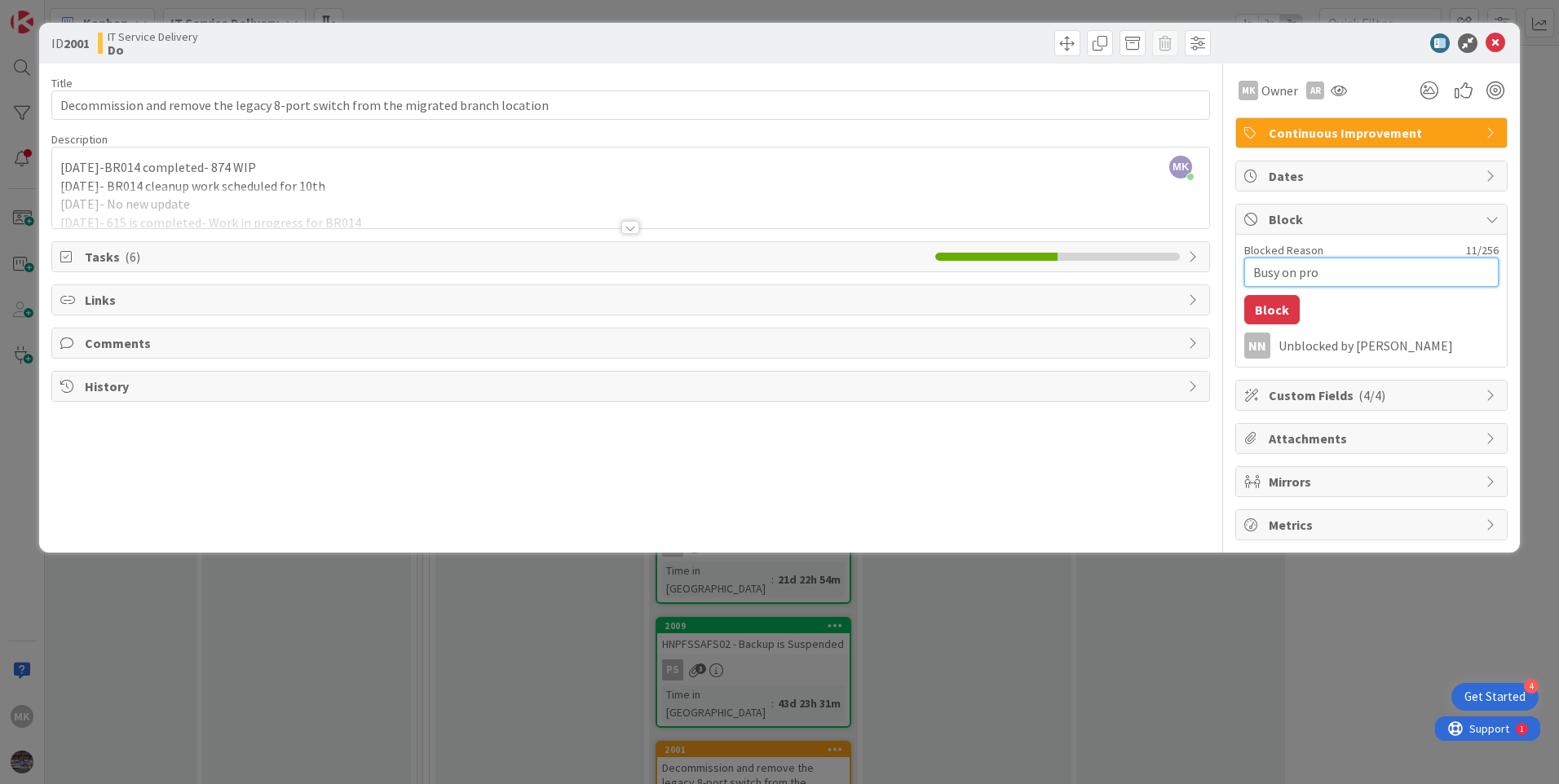
type textarea "Busy on proj"
type textarea "x"
type textarea "Busy on proje"
type textarea "x"
type textarea "Busy on projec"
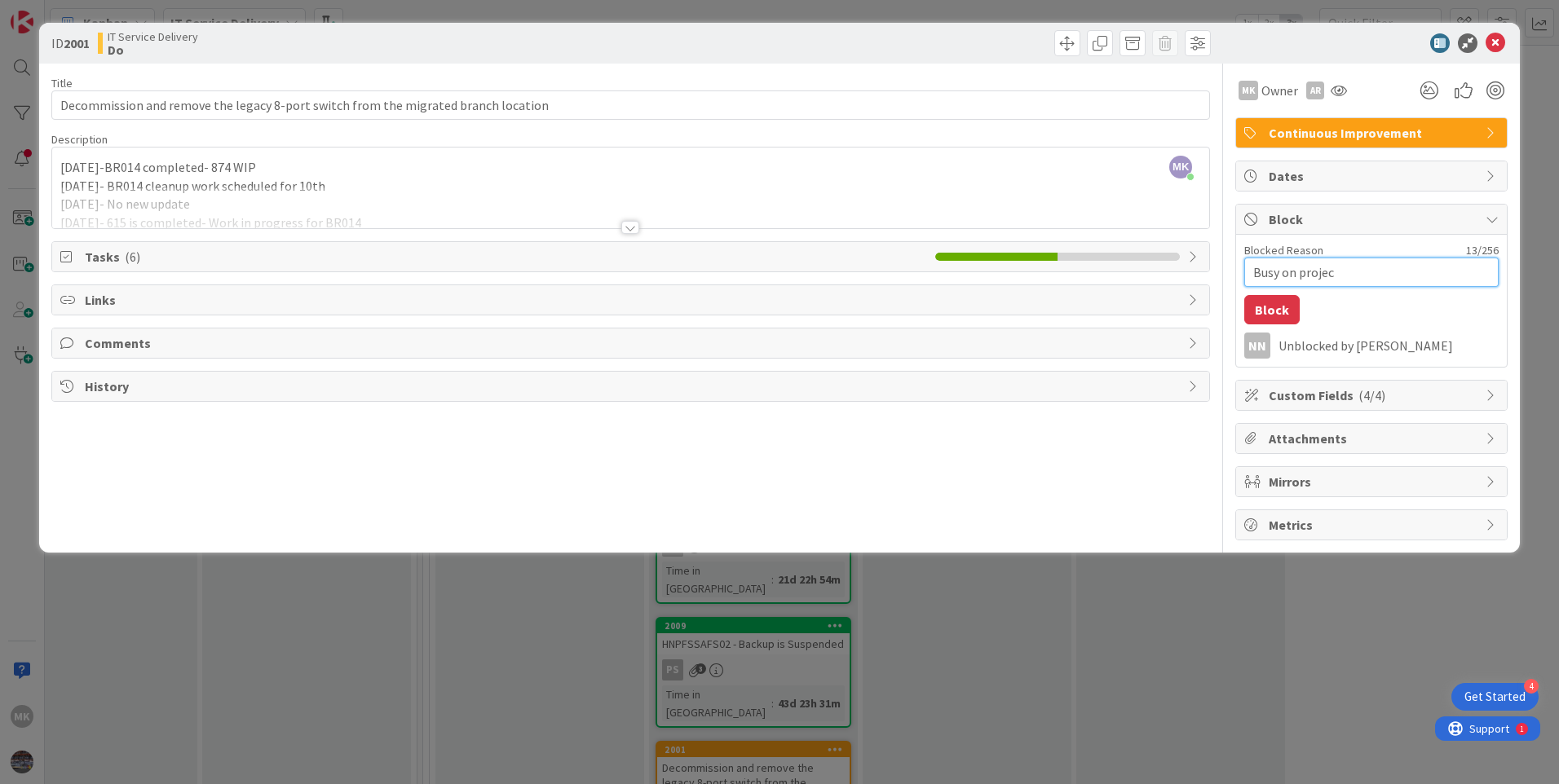
type textarea "x"
type textarea "Busy on project"
type textarea "x"
type textarea "Busy on project"
type textarea "x"
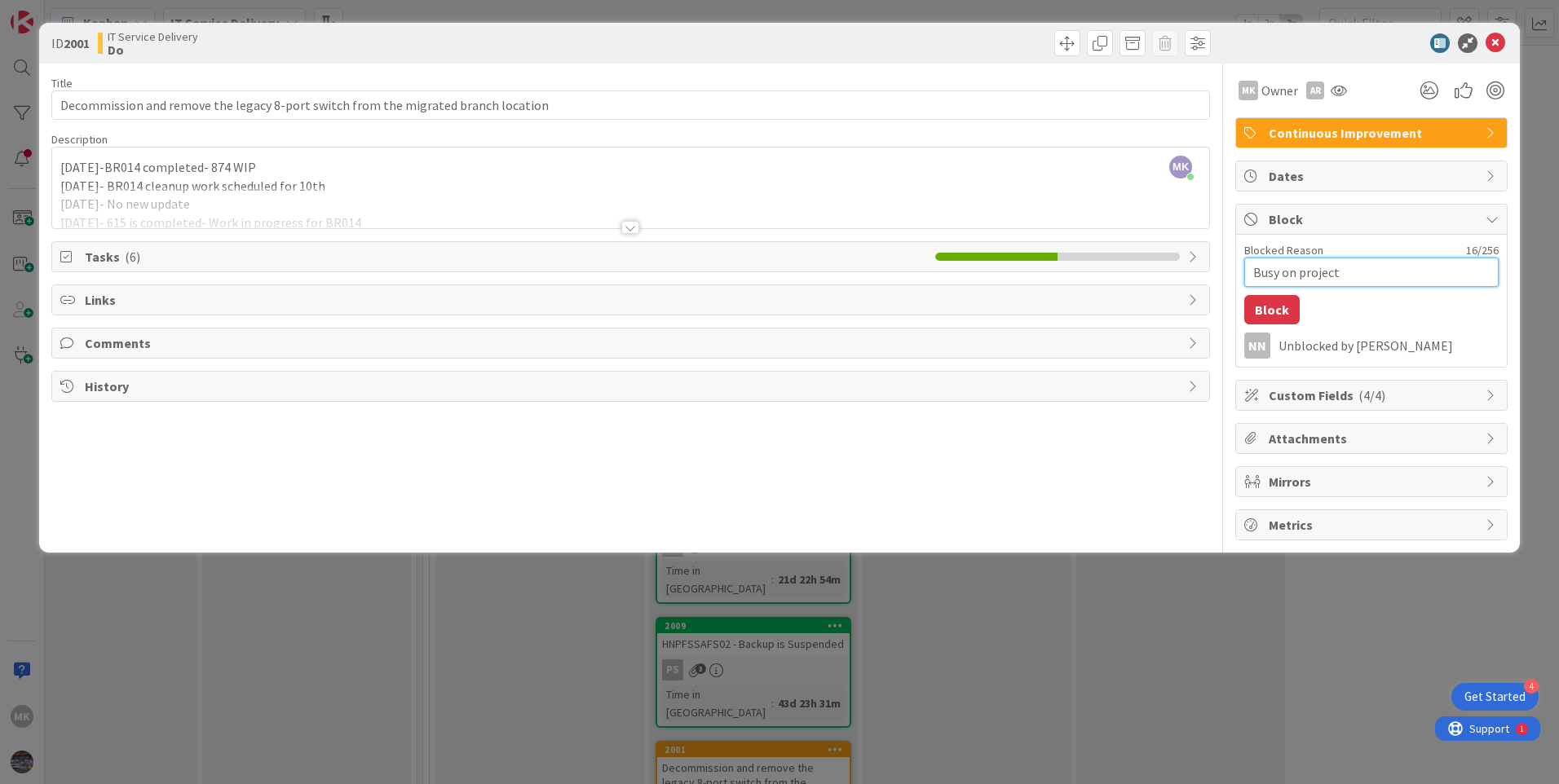
type textarea "Busy on project w"
type textarea "x"
type textarea "Busy on project wo"
type textarea "x"
type textarea "Busy on project wor"
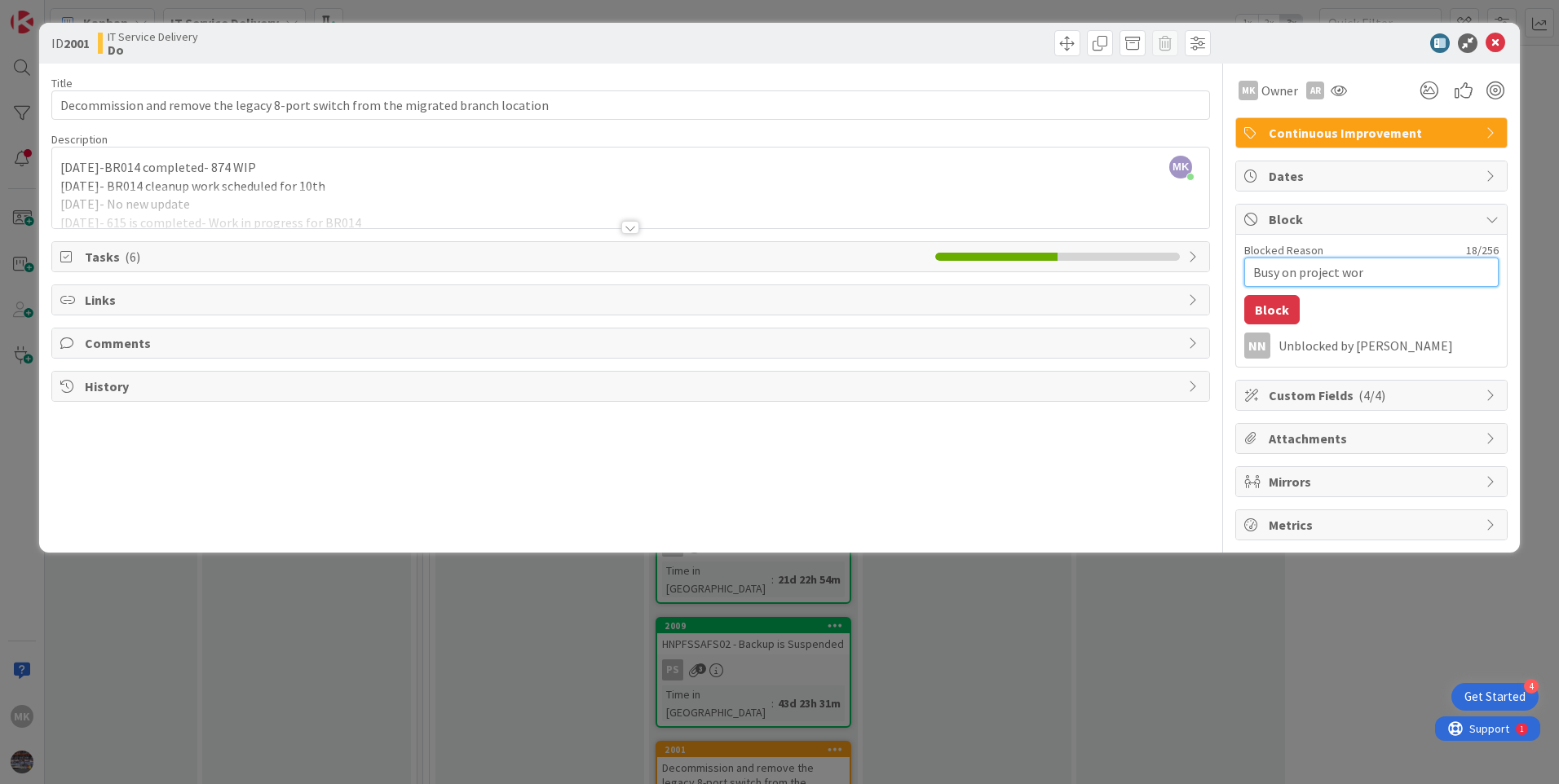
type textarea "x"
type textarea "Busy on project work"
click at [1286, 309] on button "Block" at bounding box center [1272, 310] width 56 height 30
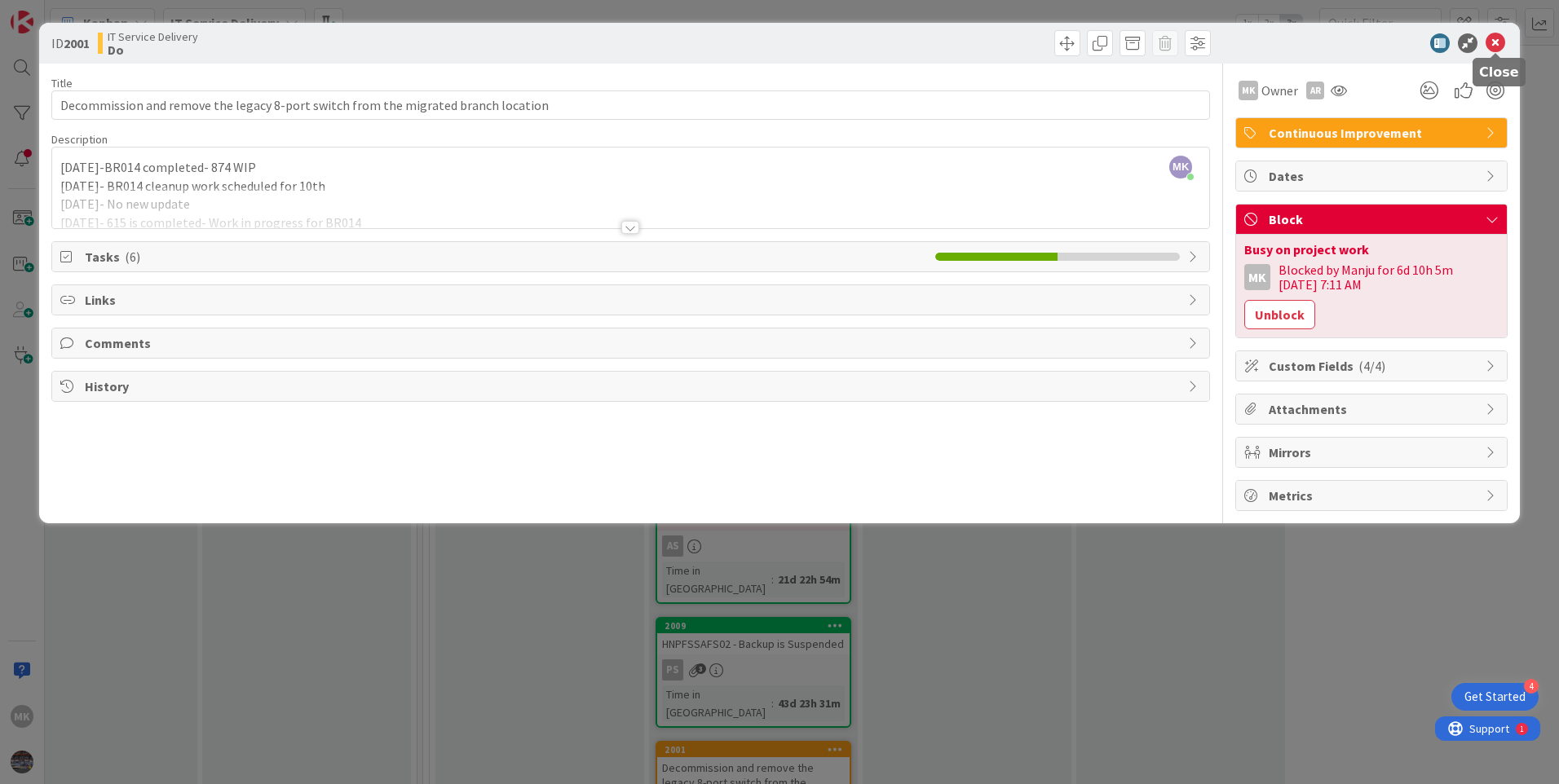
click at [1493, 42] on icon at bounding box center [1496, 43] width 20 height 20
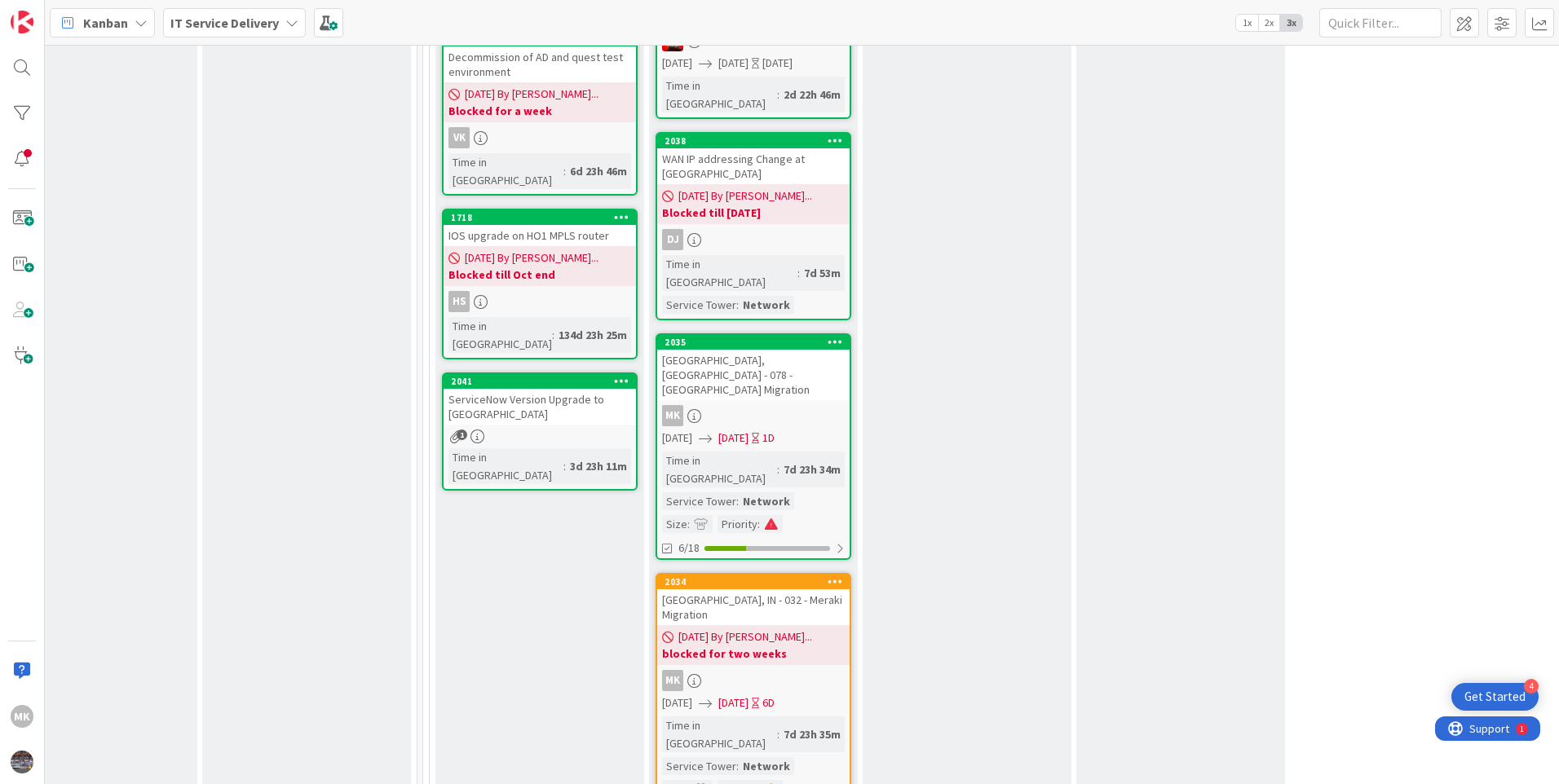
scroll to position [1223, 709]
click at [783, 645] on b "blocked for two weeks" at bounding box center [753, 653] width 183 height 16
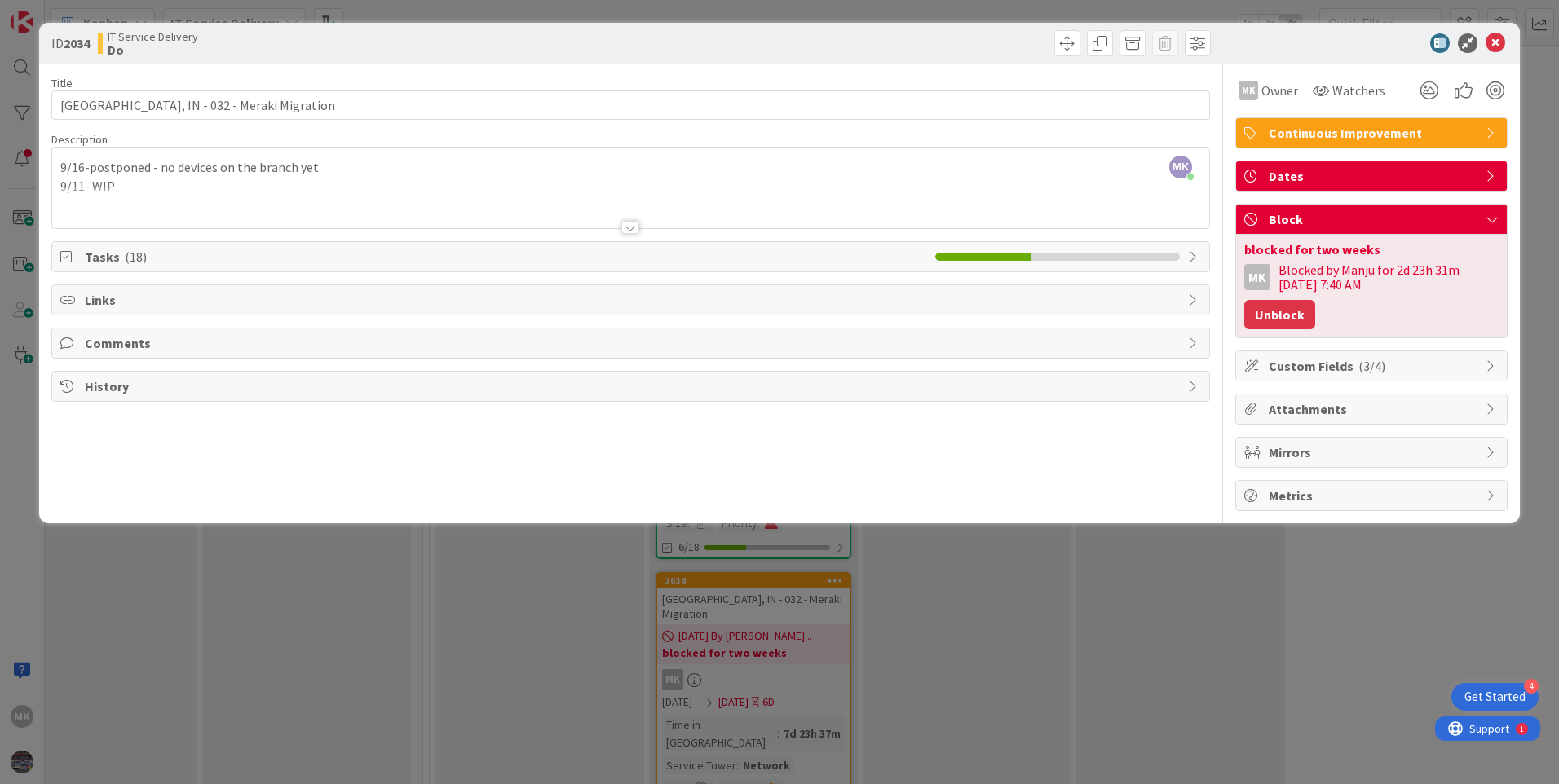
click at [1285, 326] on button "Unblock" at bounding box center [1279, 315] width 71 height 30
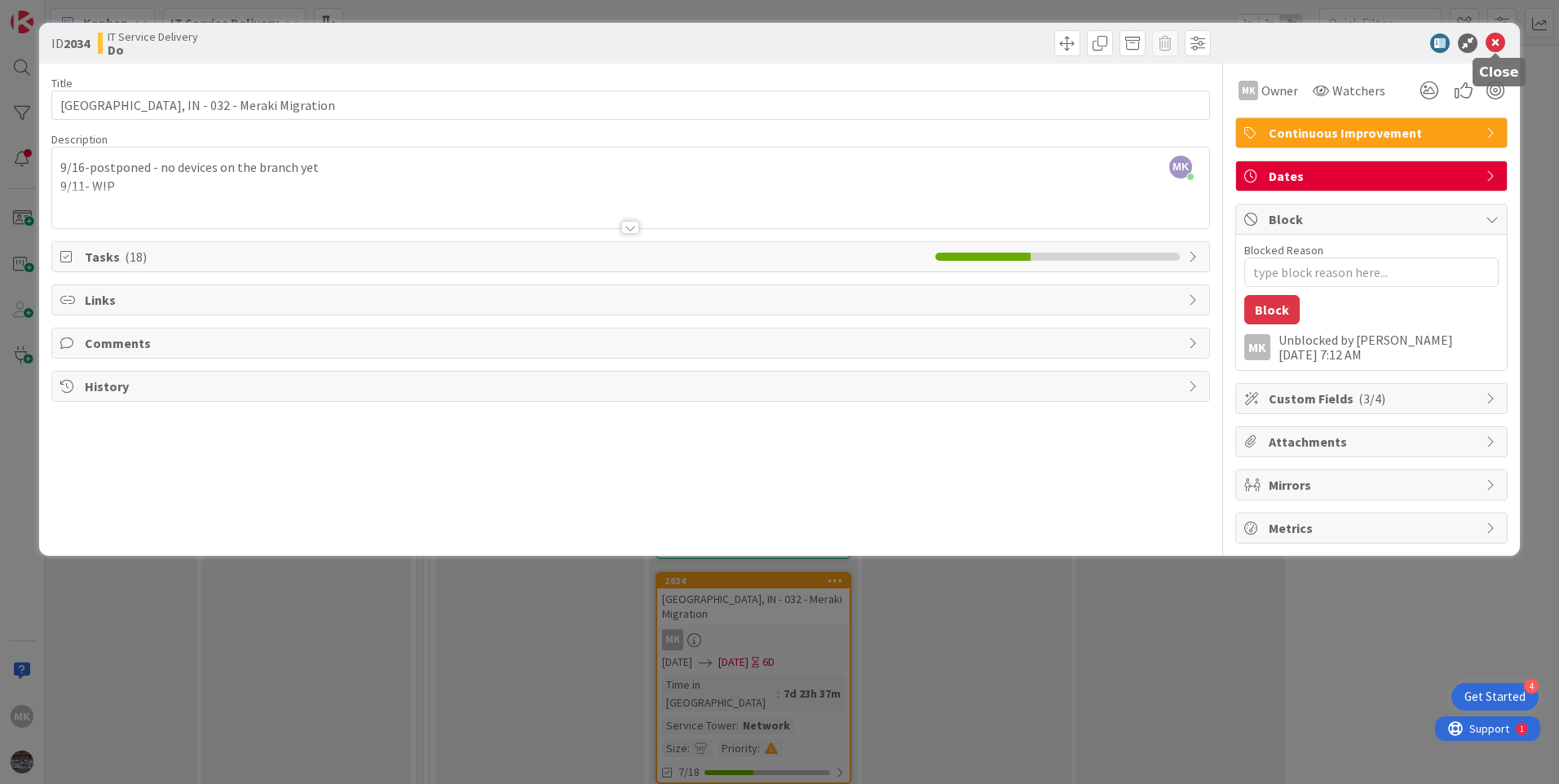
click at [1497, 45] on icon at bounding box center [1496, 43] width 20 height 20
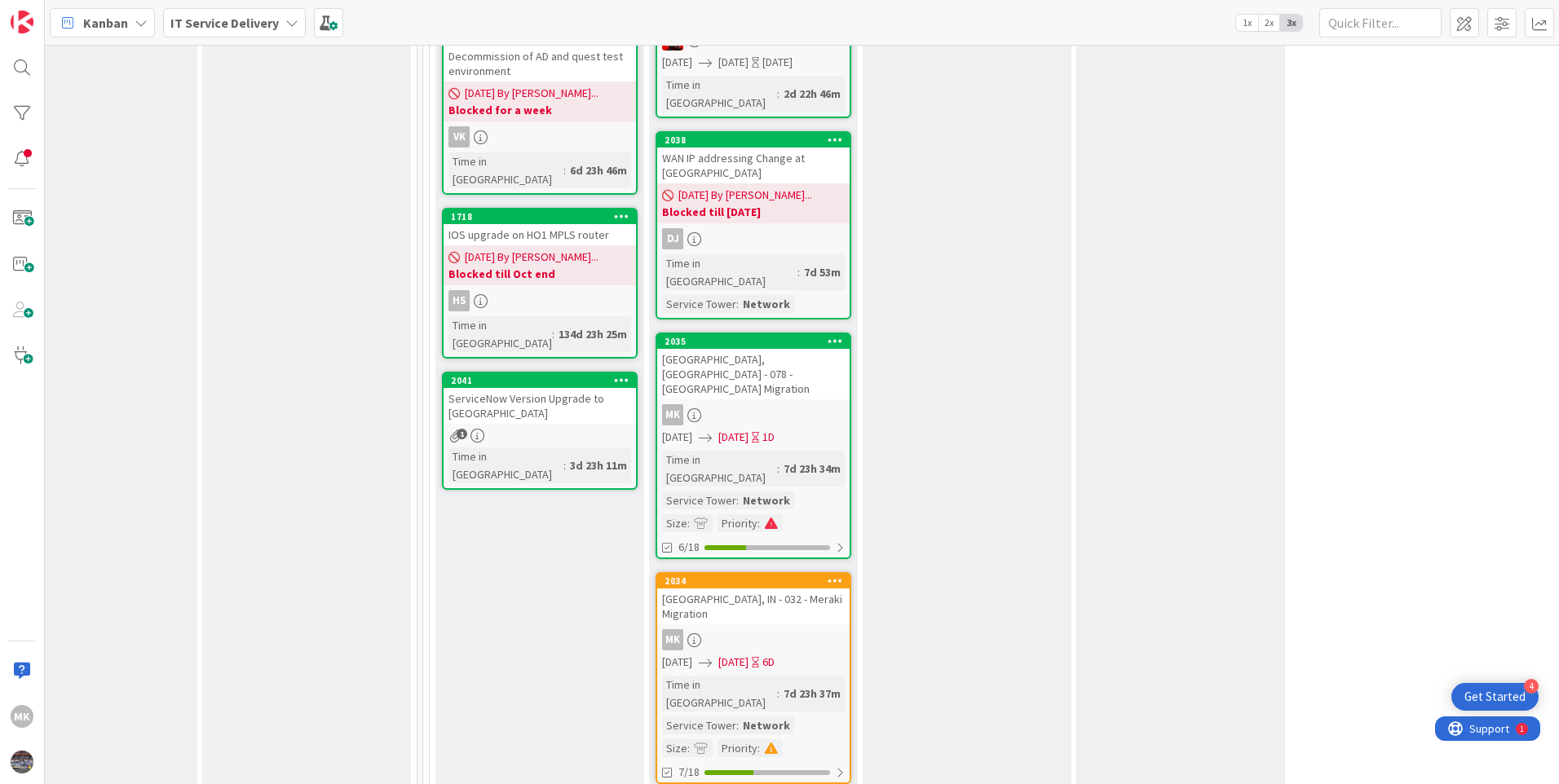
click at [762, 630] on div "MK" at bounding box center [753, 640] width 193 height 21
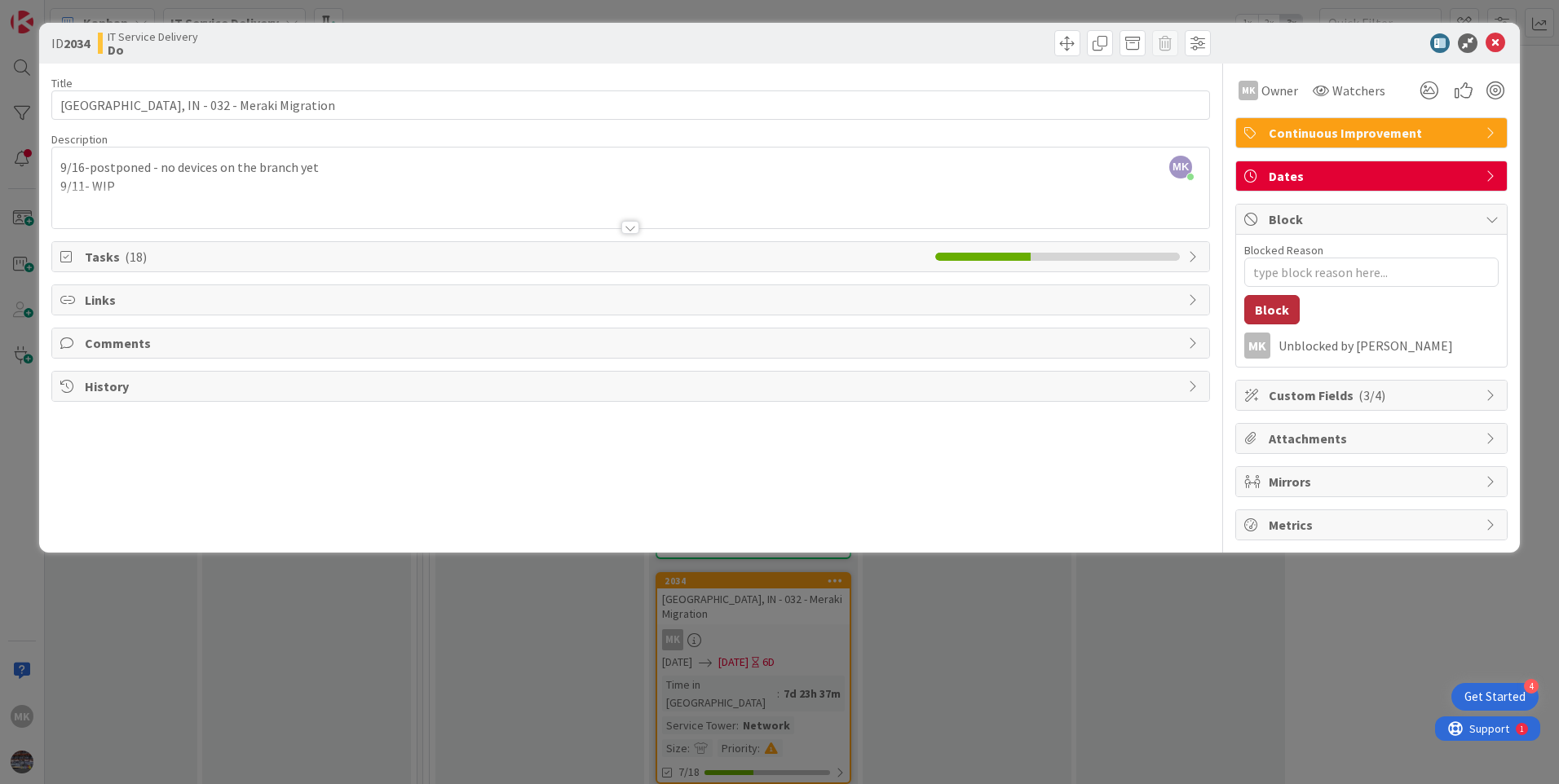
click at [1277, 302] on button "Block" at bounding box center [1272, 310] width 56 height 30
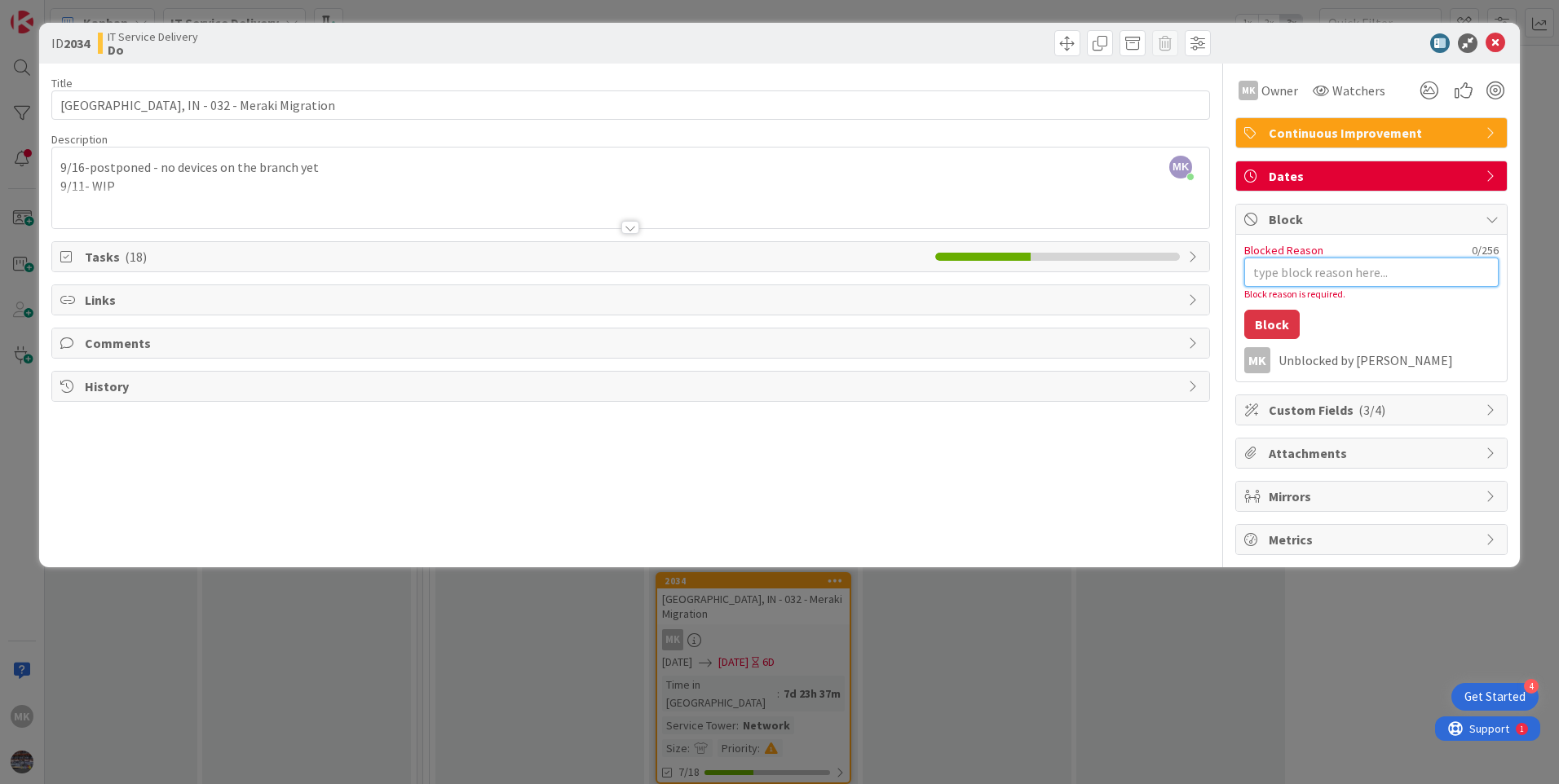
click at [1328, 265] on textarea "Blocked Reason" at bounding box center [1371, 272] width 254 height 30
click at [1319, 226] on span "Block" at bounding box center [1373, 220] width 209 height 20
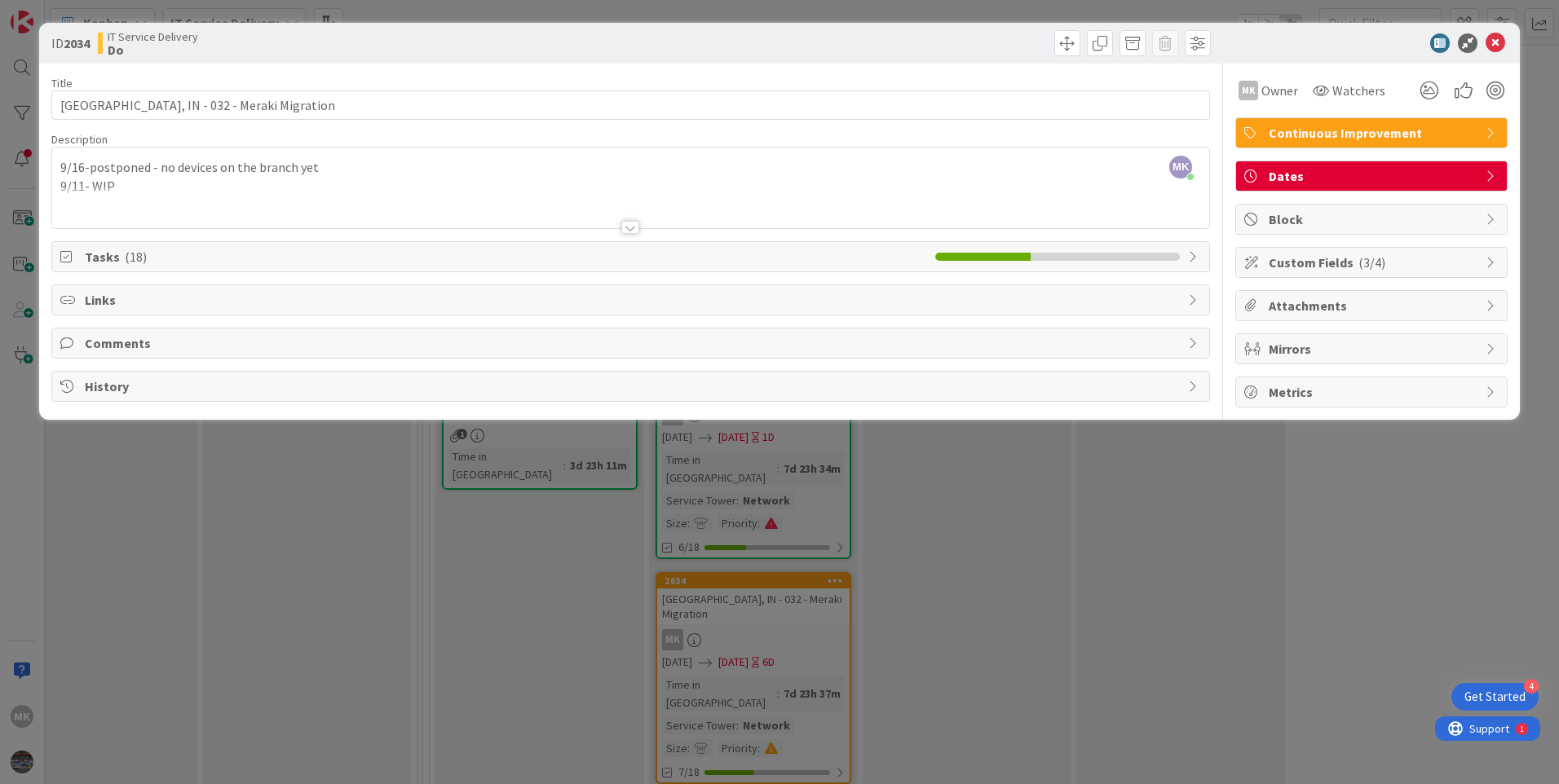
click at [1320, 226] on span "Block" at bounding box center [1373, 220] width 209 height 20
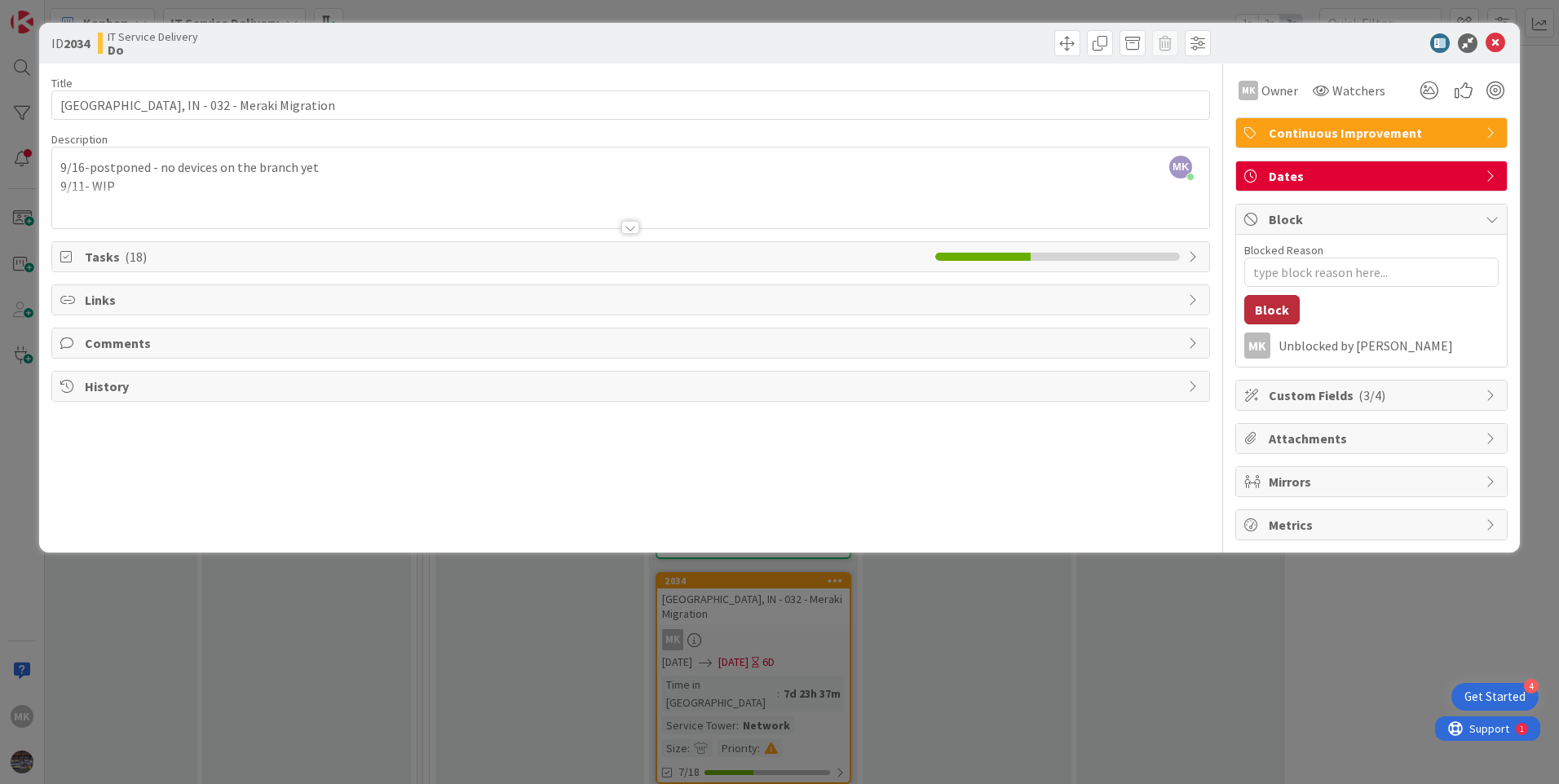
click at [1280, 304] on button "Block" at bounding box center [1272, 310] width 56 height 30
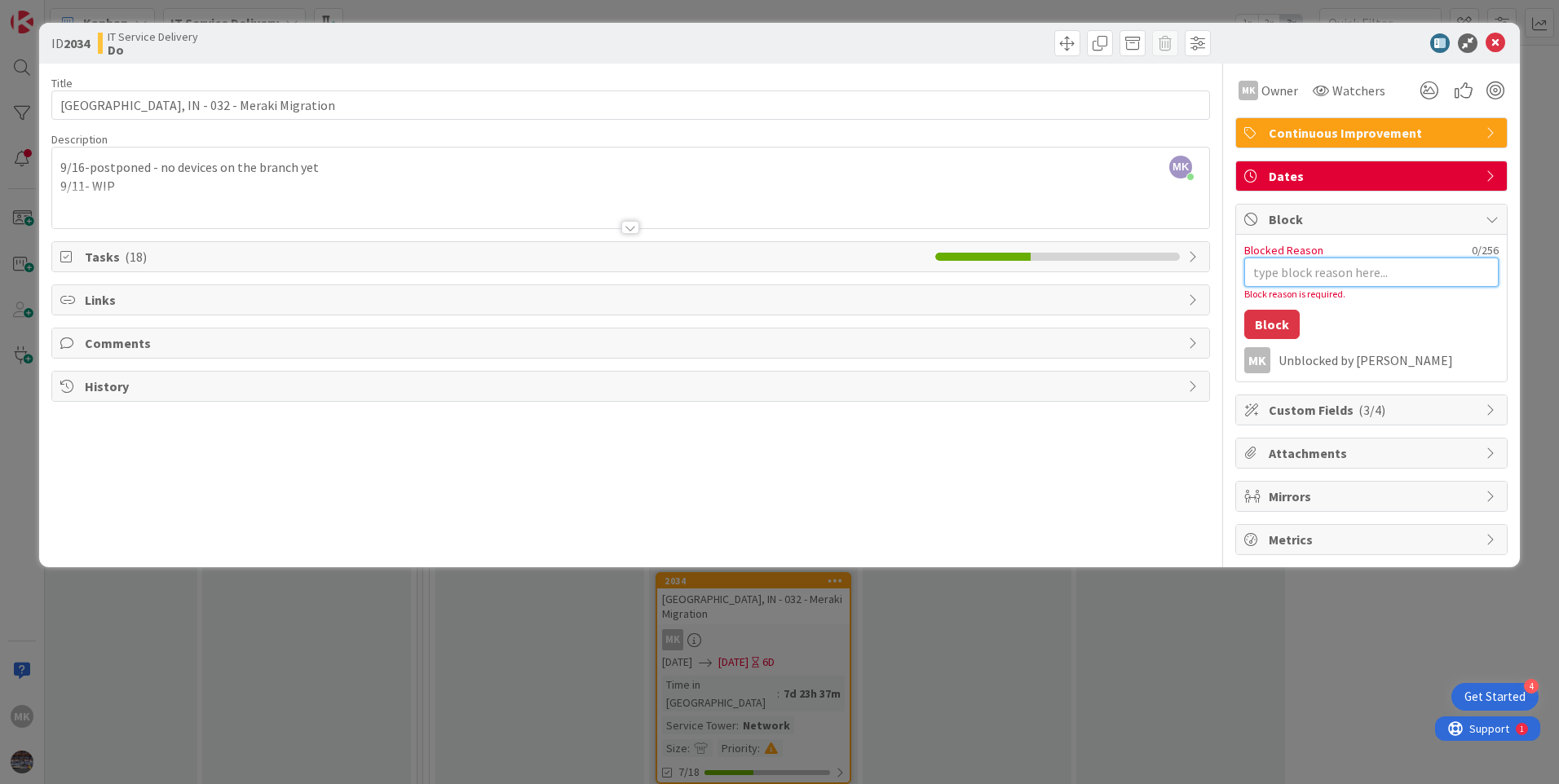
click at [1290, 273] on textarea "Blocked Reason" at bounding box center [1371, 272] width 254 height 30
type textarea "x"
type textarea "t"
type textarea "x"
type textarea "tw"
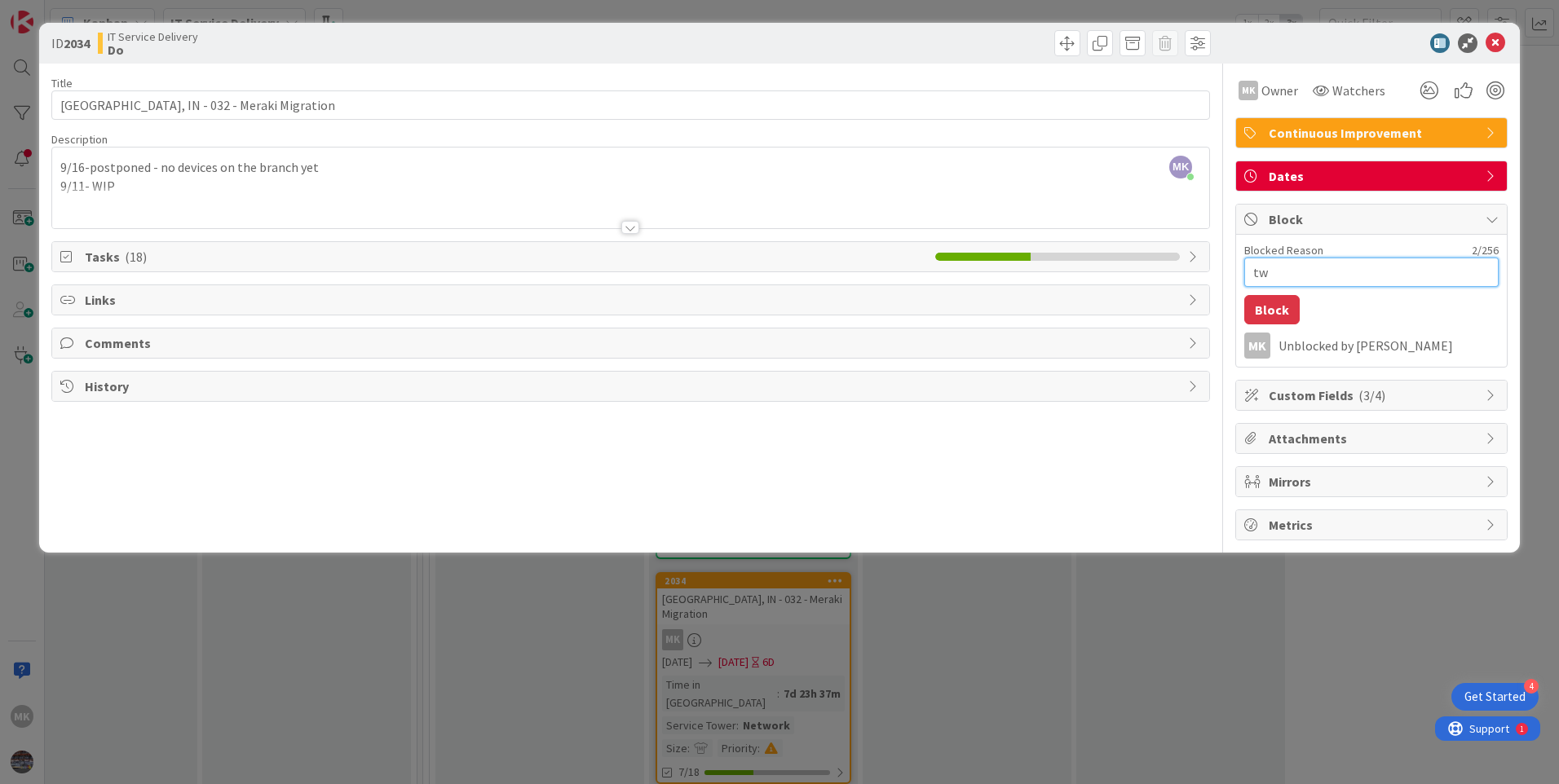
type textarea "x"
type textarea "two"
type textarea "x"
type textarea "two"
type textarea "x"
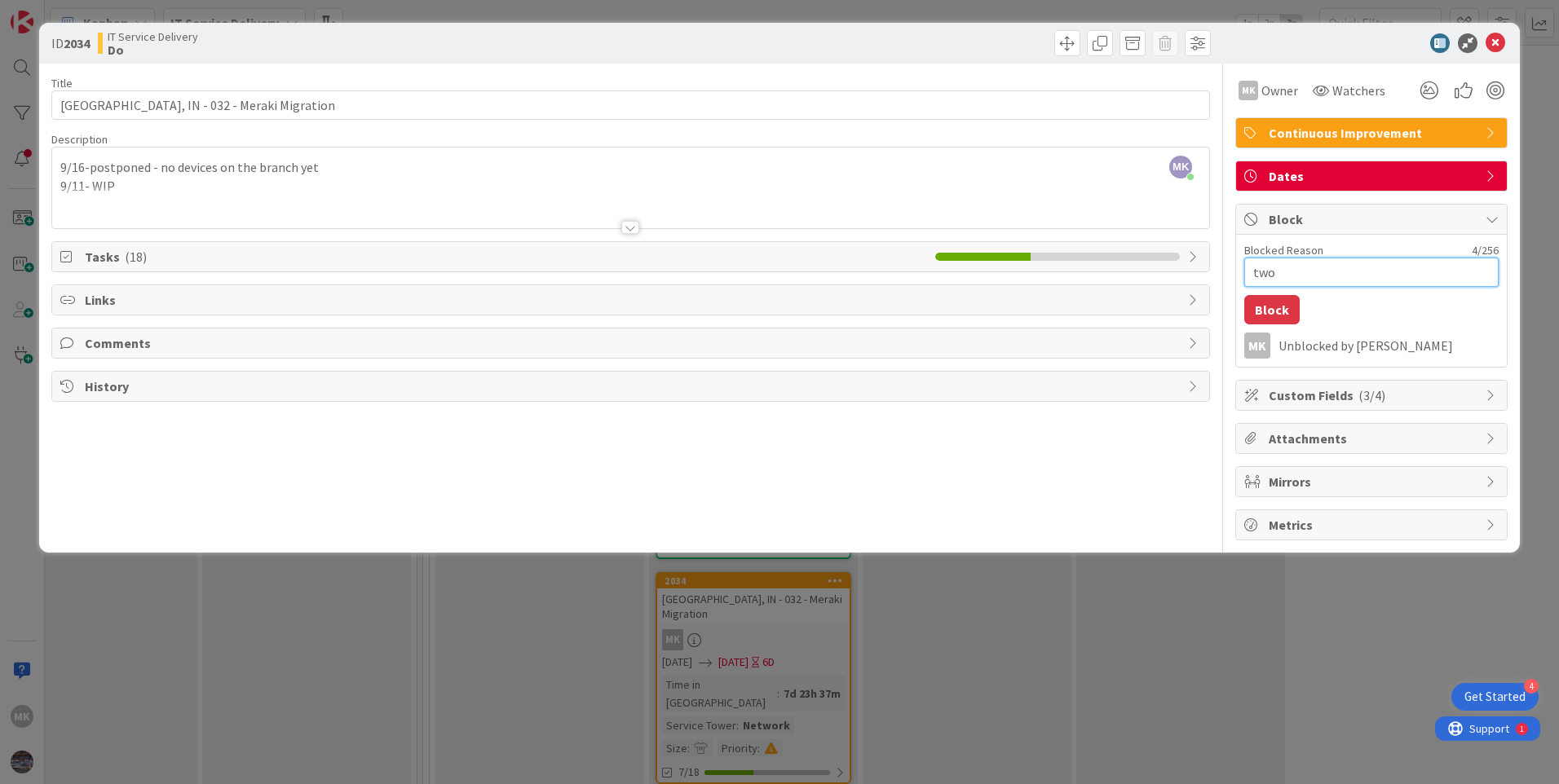
type textarea "two w"
type textarea "x"
type textarea "two we"
type textarea "x"
type textarea "two wee"
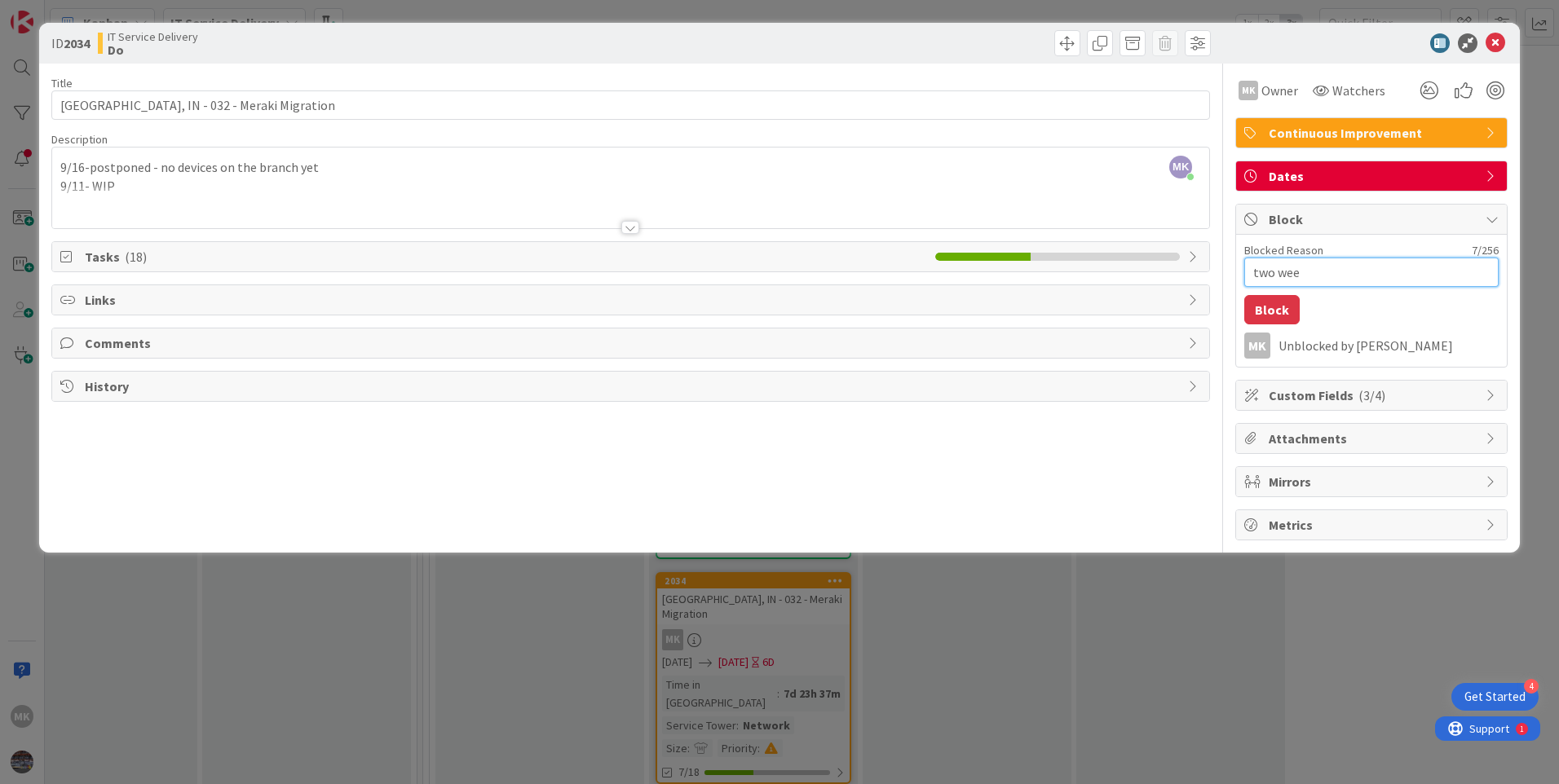
type textarea "x"
type textarea "two week"
type textarea "x"
type textarea "two weeks"
click at [1270, 303] on button "Block" at bounding box center [1272, 310] width 56 height 30
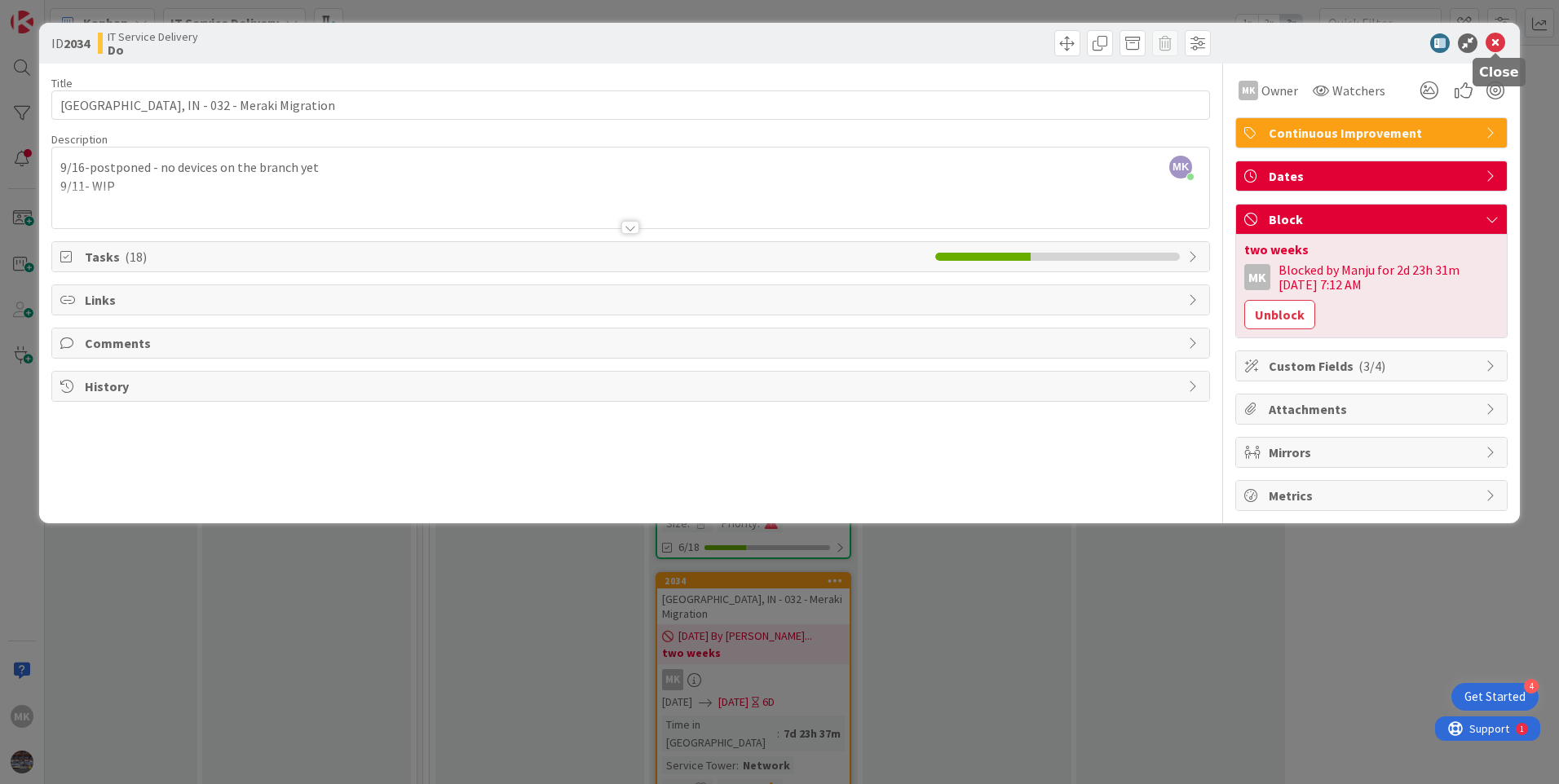
click at [1497, 48] on icon at bounding box center [1496, 43] width 20 height 20
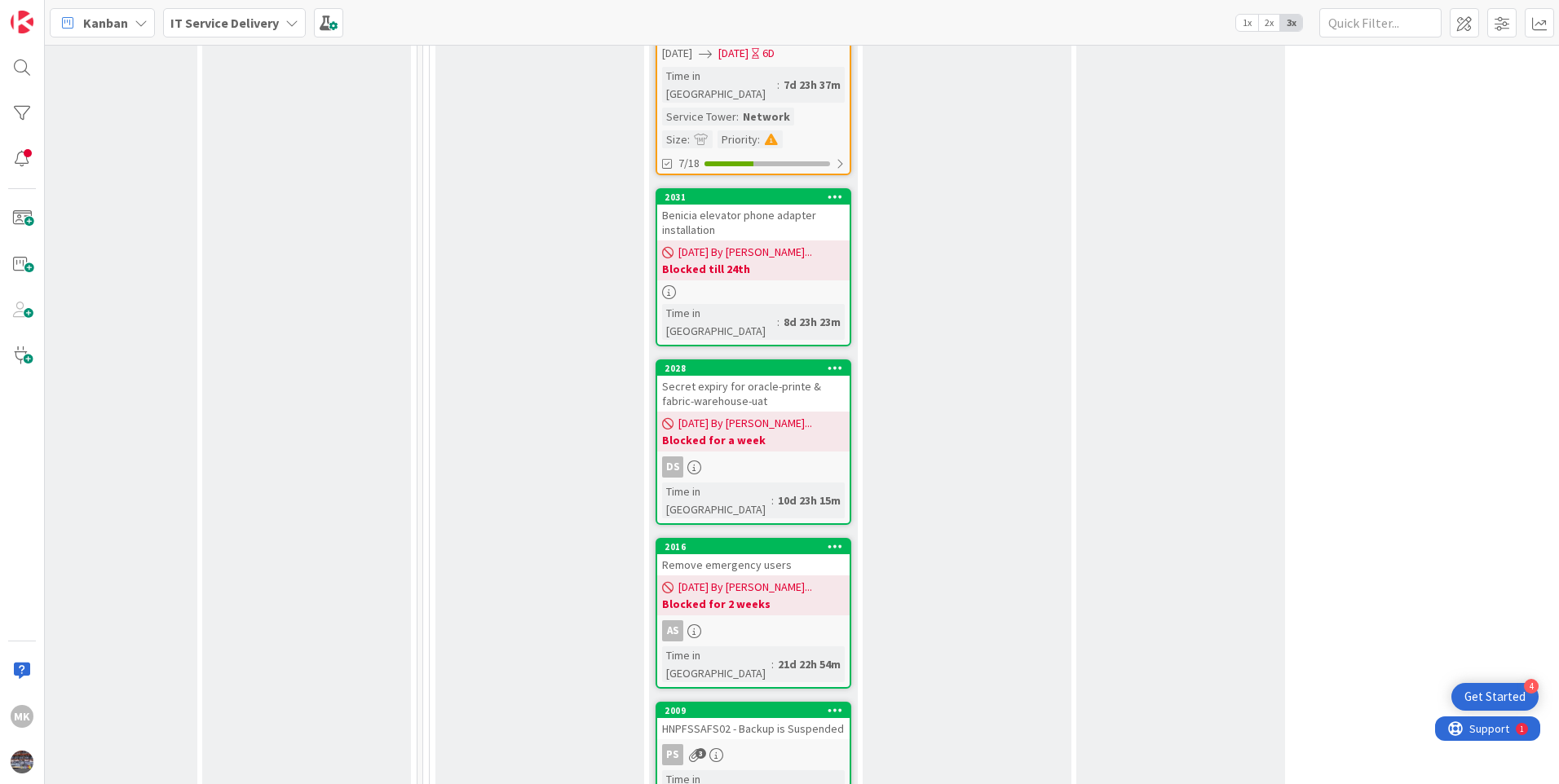
scroll to position [1876, 709]
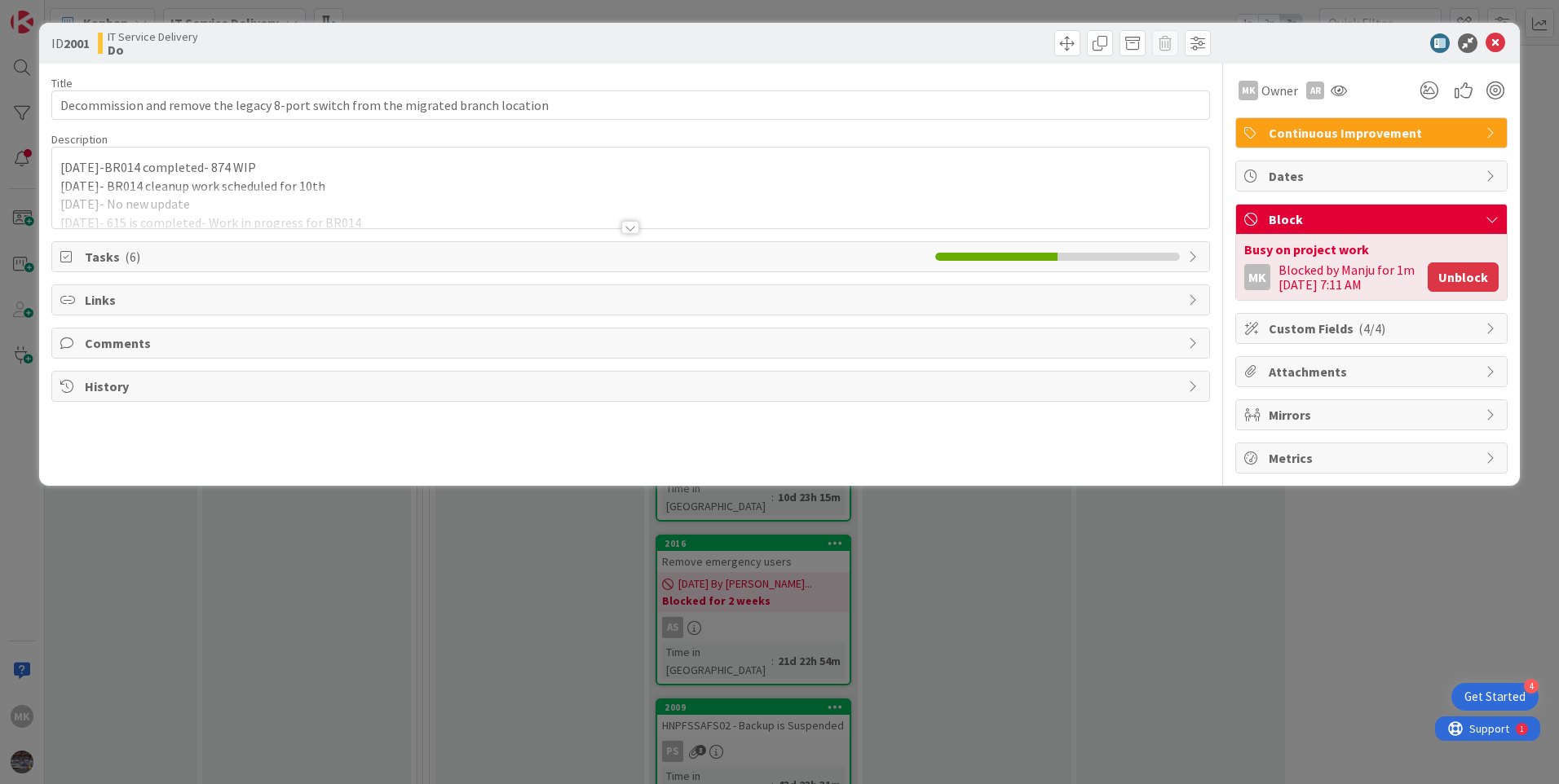
click at [1457, 275] on button "Unblock" at bounding box center [1463, 277] width 71 height 30
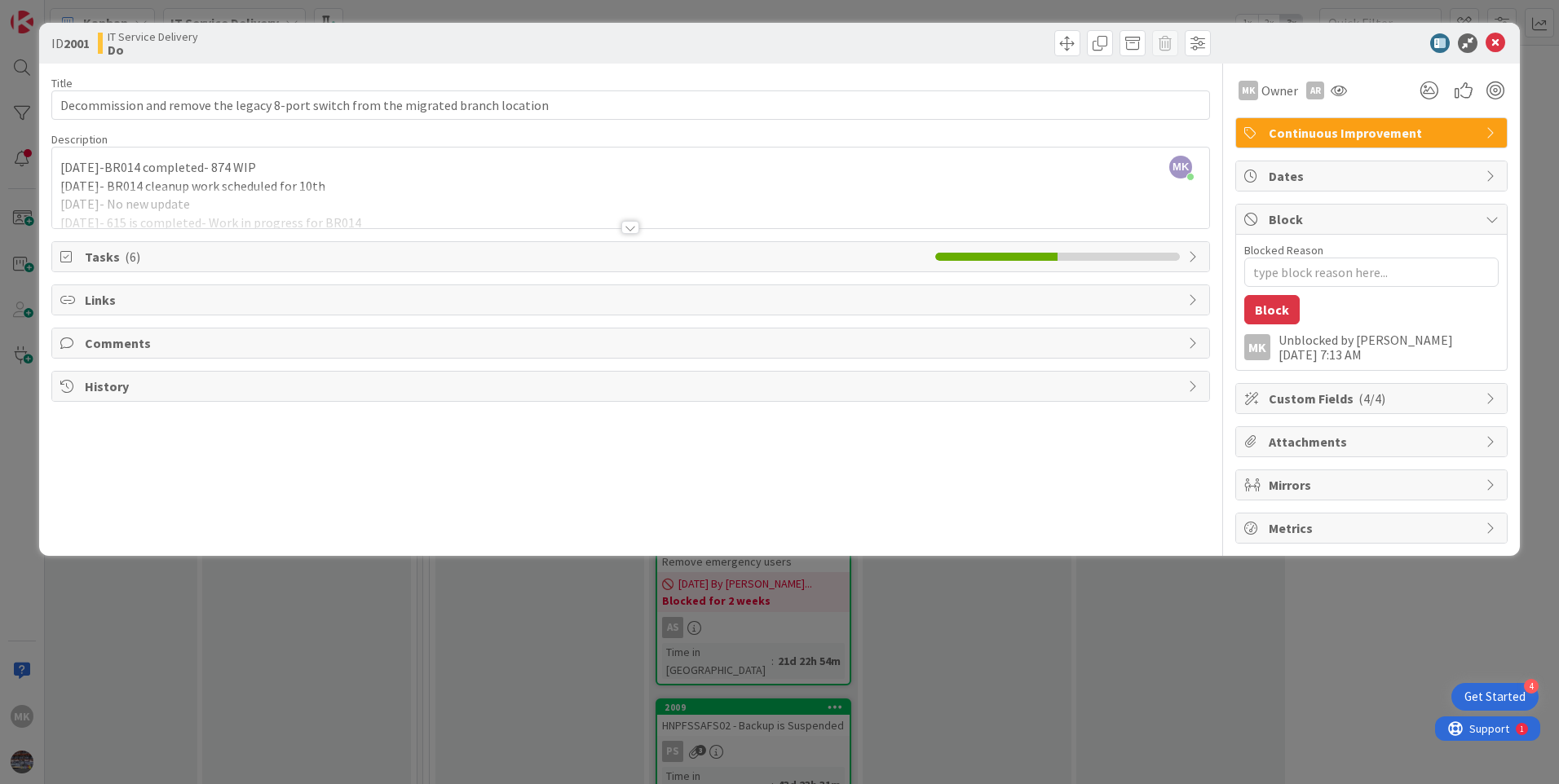
click at [207, 258] on span "Tasks ( 6 )" at bounding box center [505, 257] width 842 height 20
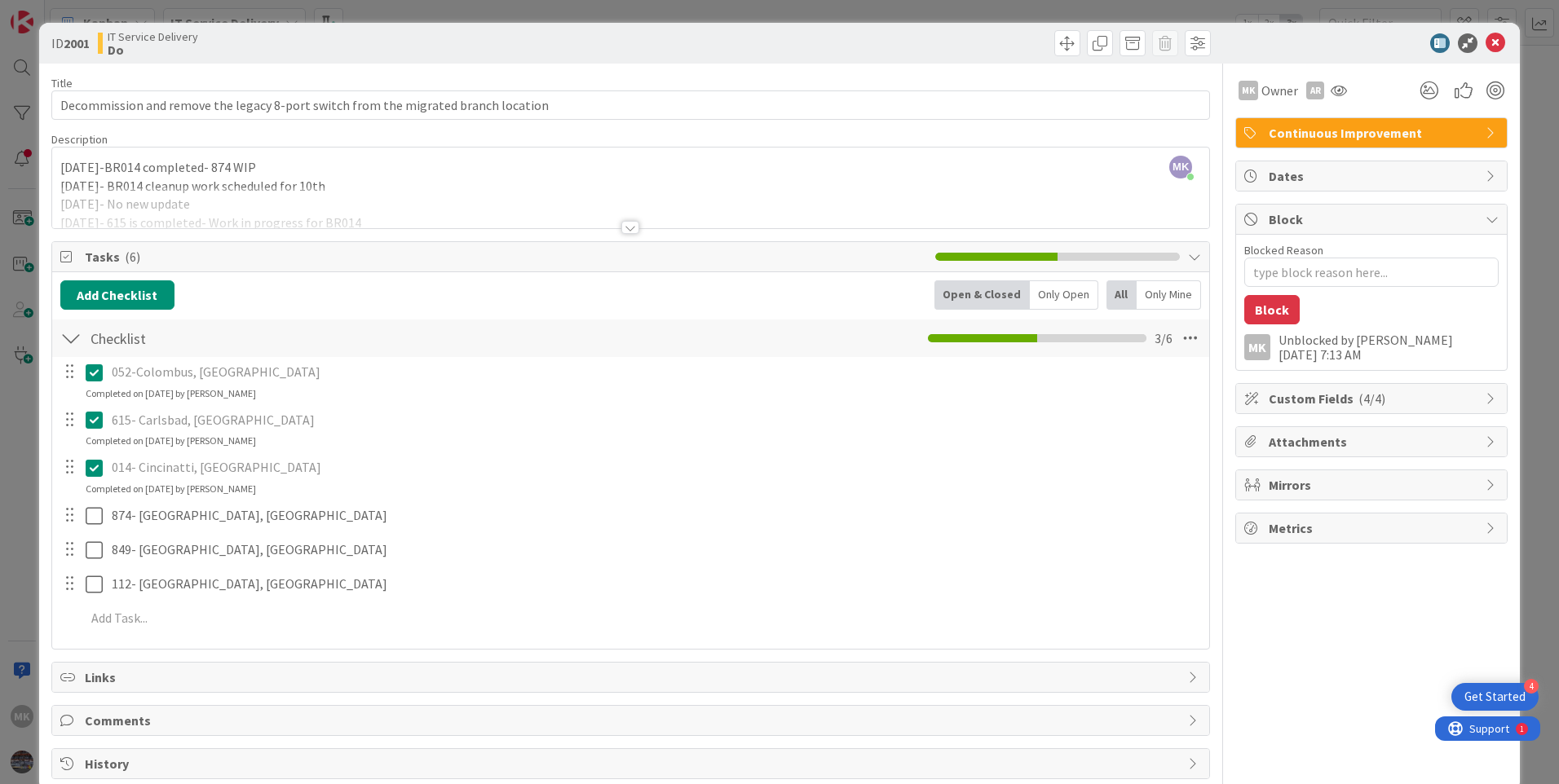
click at [71, 372] on div at bounding box center [71, 371] width 21 height 25
drag, startPoint x: 71, startPoint y: 372, endPoint x: 116, endPoint y: 391, distance: 48.8
click at [116, 391] on div "052-Colombus, OH Update Cancel Completed on 08/06/2025 by Manju Kaphle" at bounding box center [631, 379] width 1156 height 43
click at [1179, 338] on icon at bounding box center [1191, 339] width 30 height 30
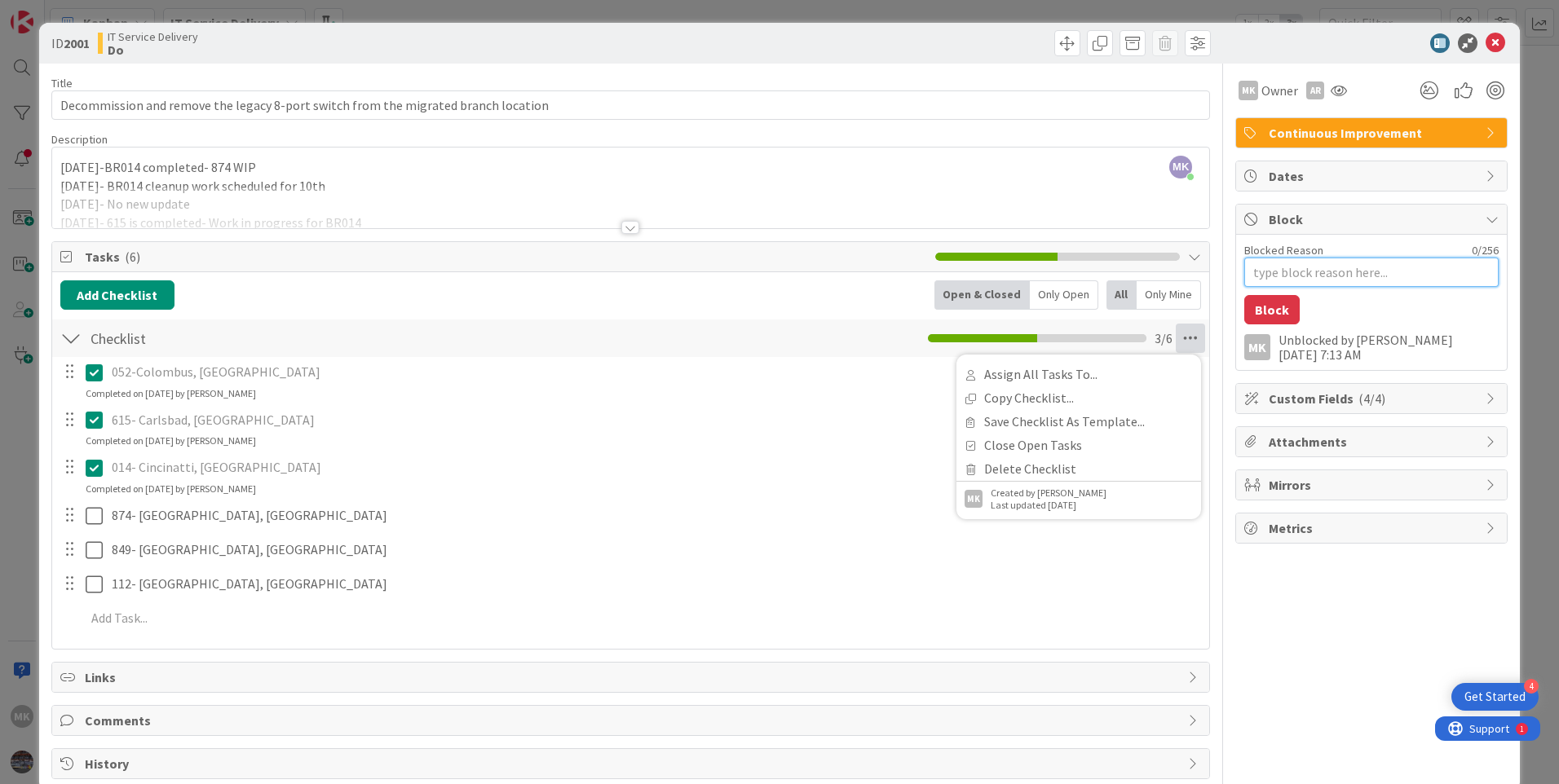
click at [1267, 268] on textarea "Blocked Reason" at bounding box center [1371, 272] width 254 height 30
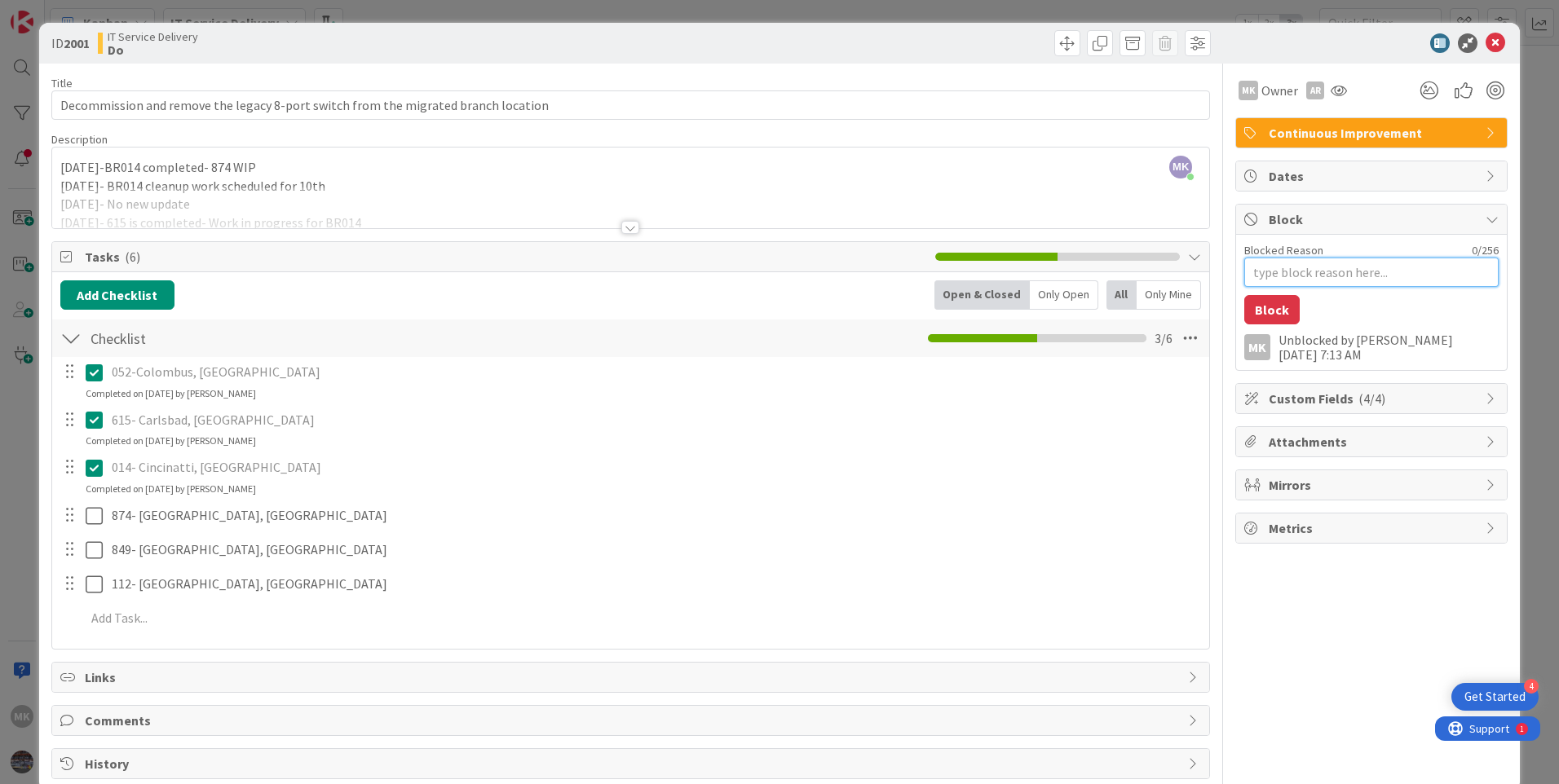
type textarea "x"
type textarea "b"
type textarea "x"
type textarea "bl"
type textarea "x"
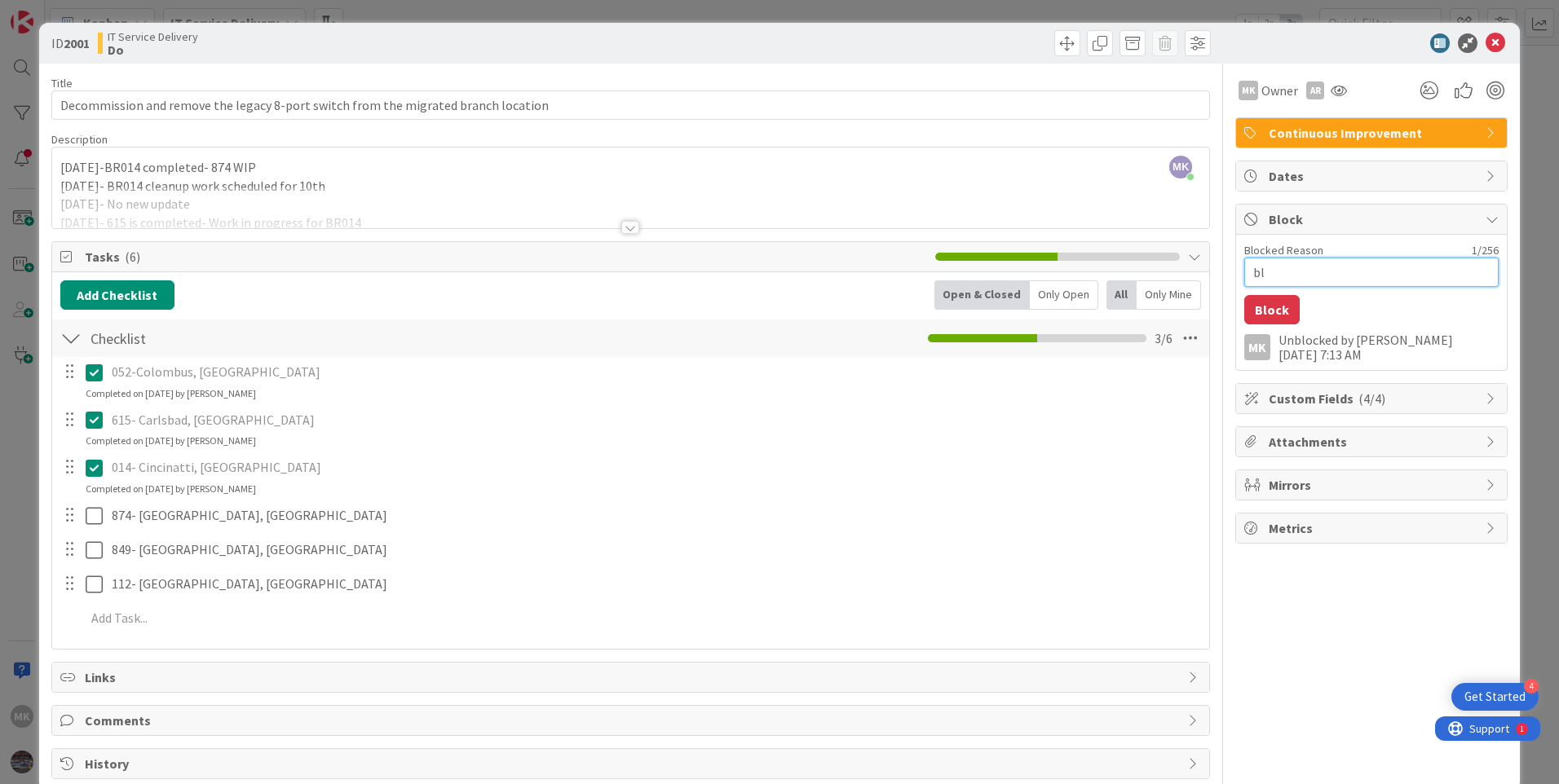
type textarea "blo"
type textarea "x"
type textarea "bloc"
type textarea "x"
type textarea "block"
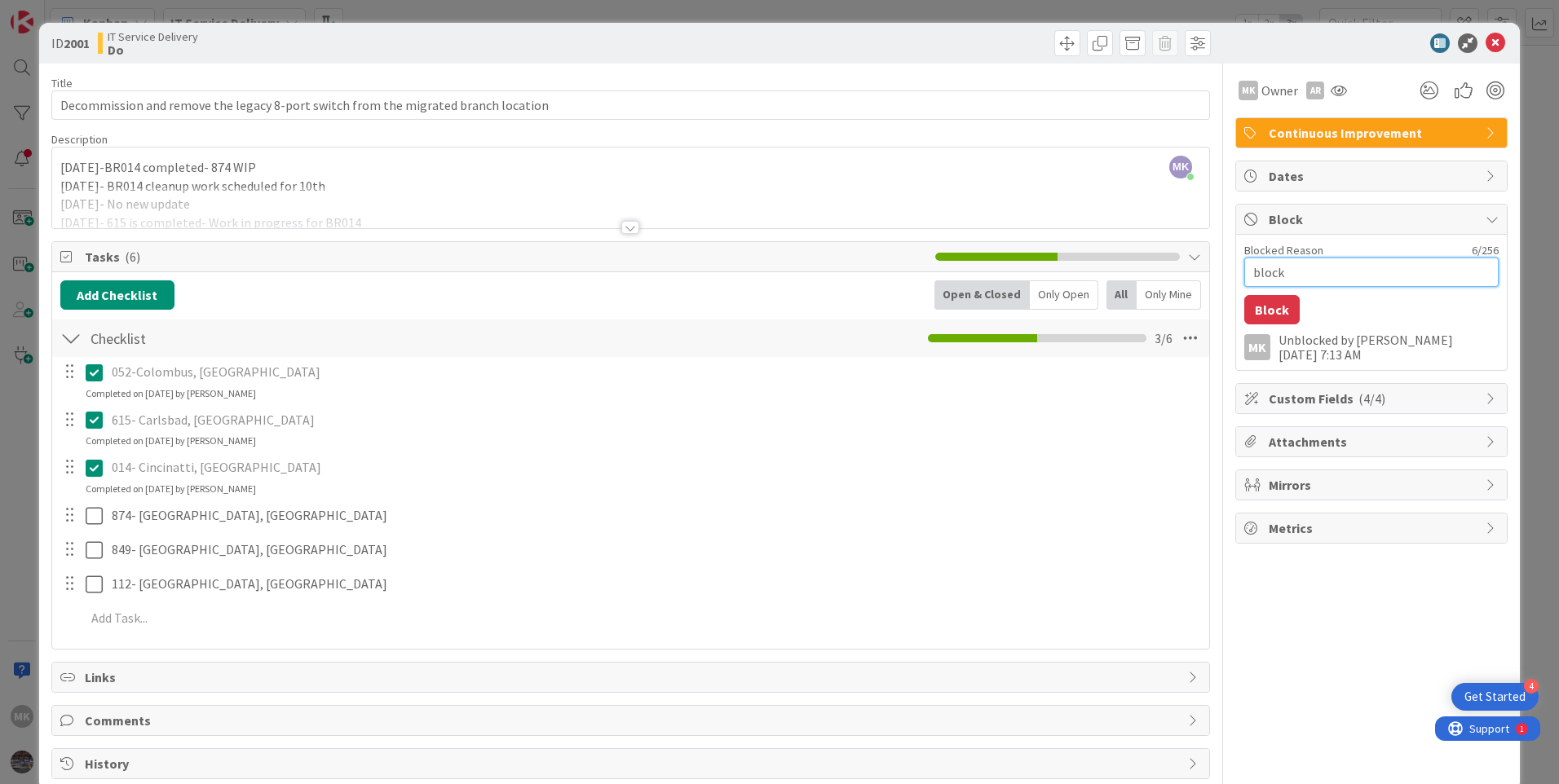
type textarea "x"
type textarea "block f"
type textarea "x"
type textarea "block fo"
type textarea "x"
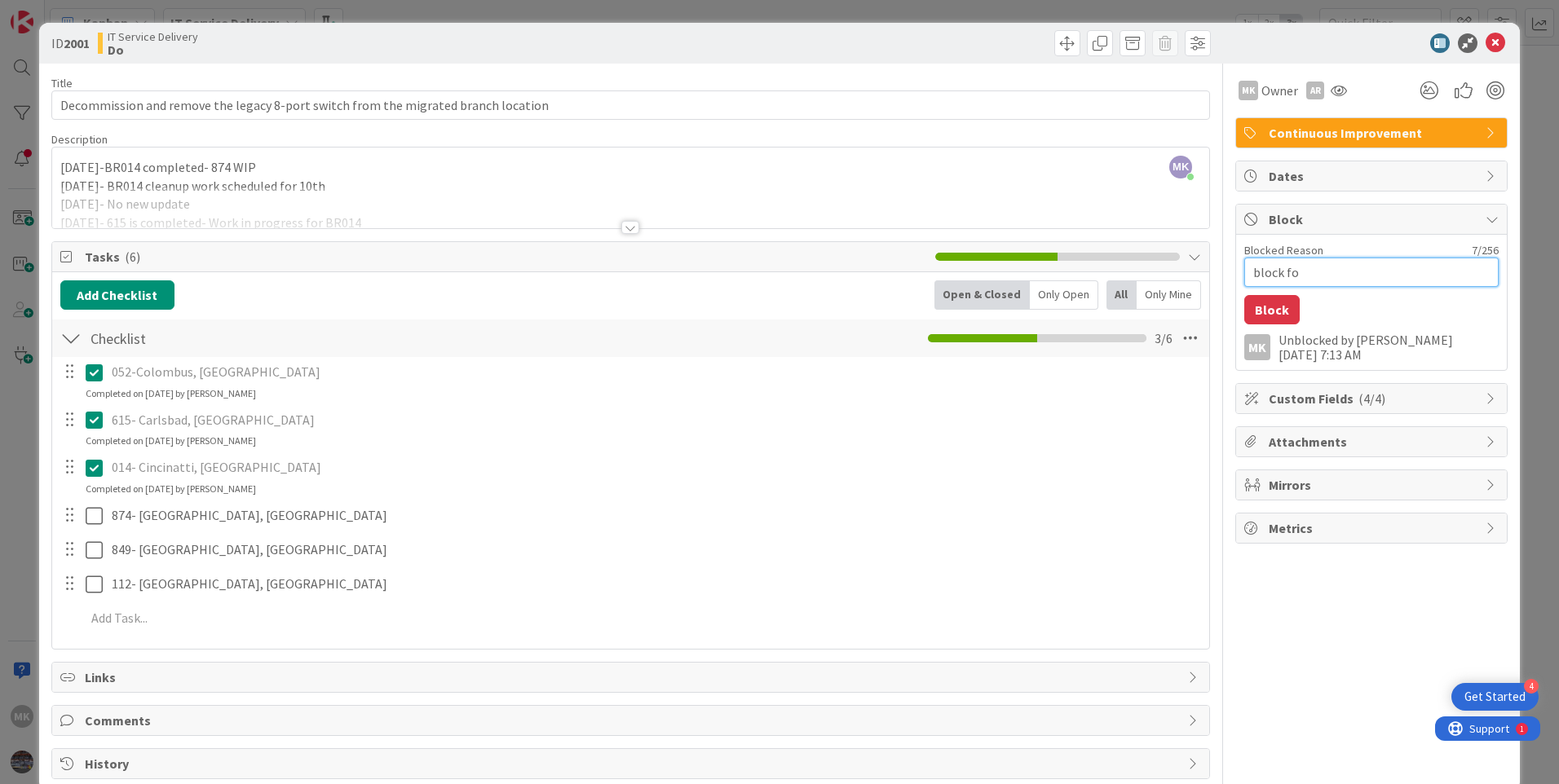
type textarea "block for"
type textarea "x"
type textarea "block for"
type textarea "x"
type textarea "block for a"
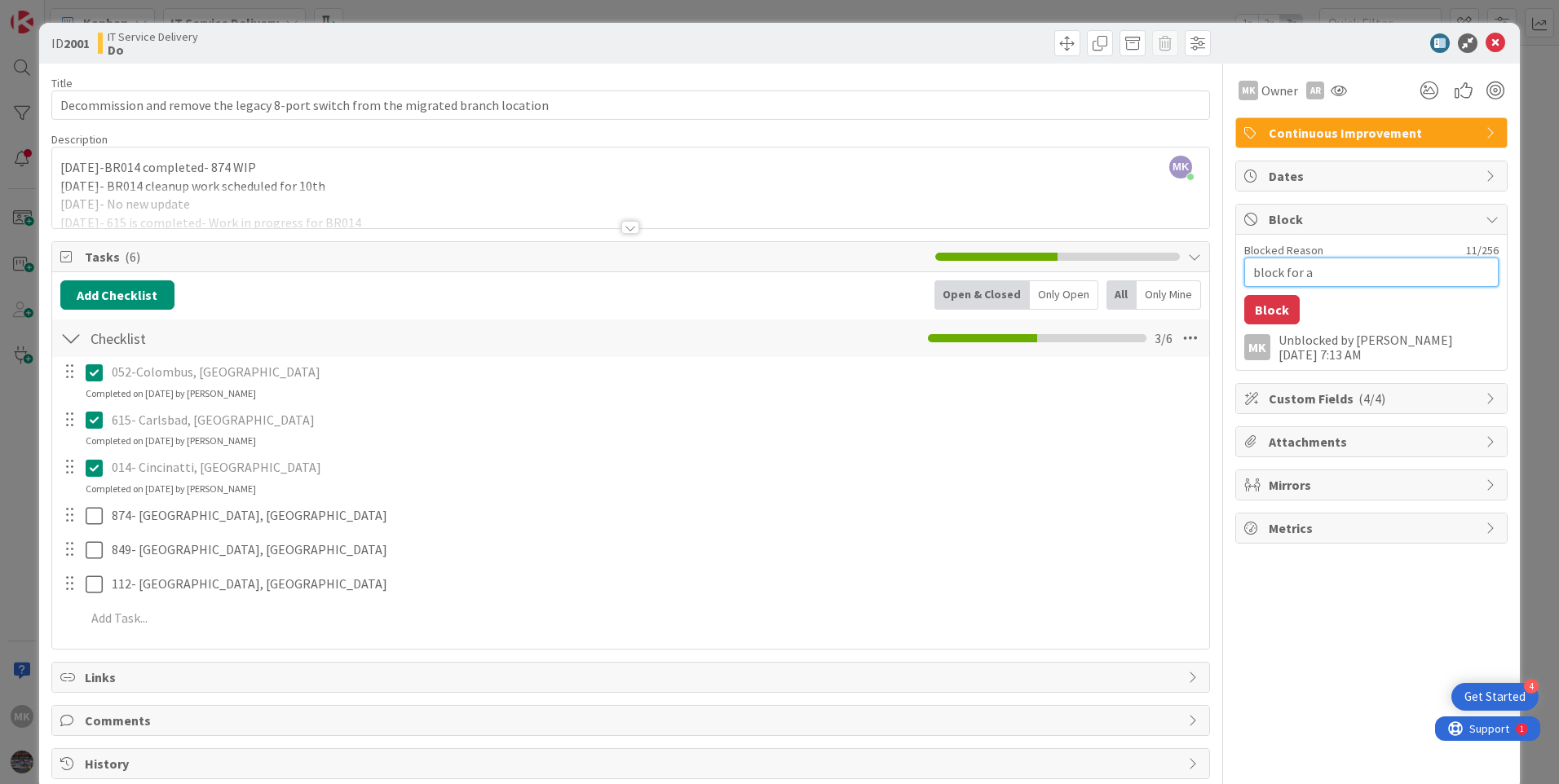
type textarea "x"
type textarea "block for a"
type textarea "x"
type textarea "block for a w"
type textarea "x"
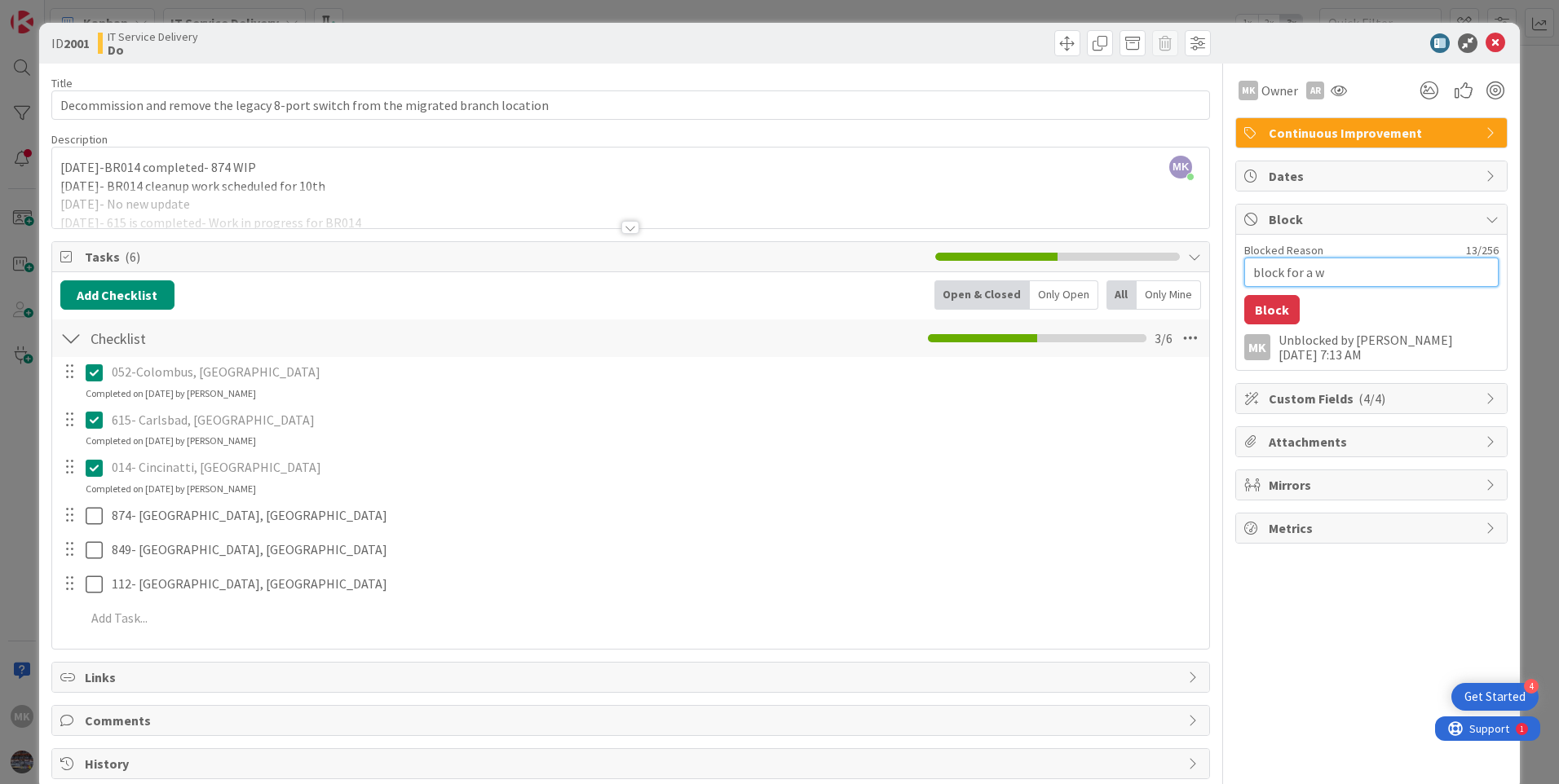
type textarea "block for a we"
type textarea "x"
type textarea "block for a wee"
type textarea "x"
type textarea "block for a week"
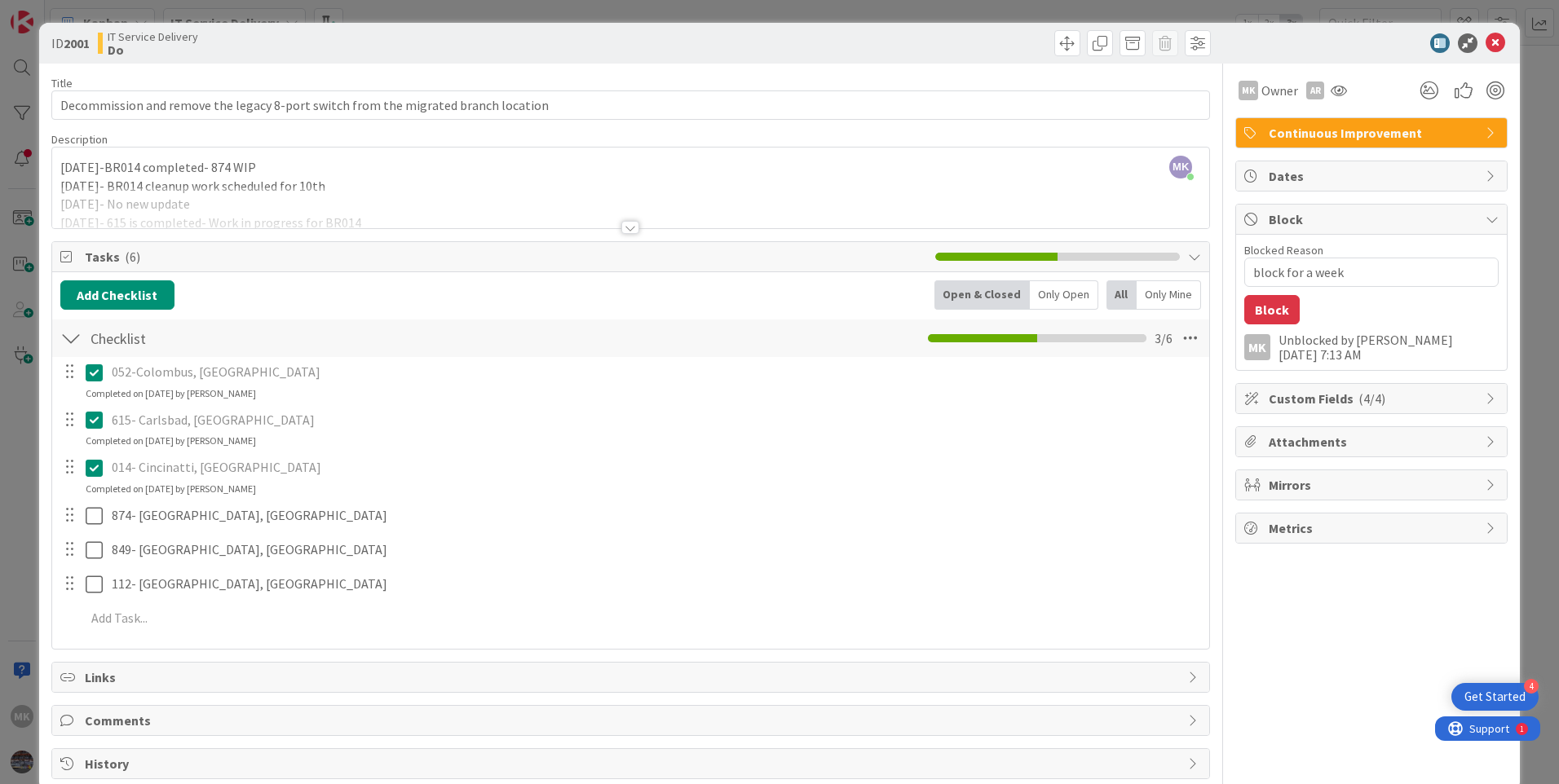
click at [1259, 326] on div "Blocked Reason 16 / 256 block for a week Block MK Unblocked by Manju 09/19/2025…" at bounding box center [1371, 302] width 271 height 135
click at [1261, 317] on button "Block" at bounding box center [1272, 310] width 56 height 30
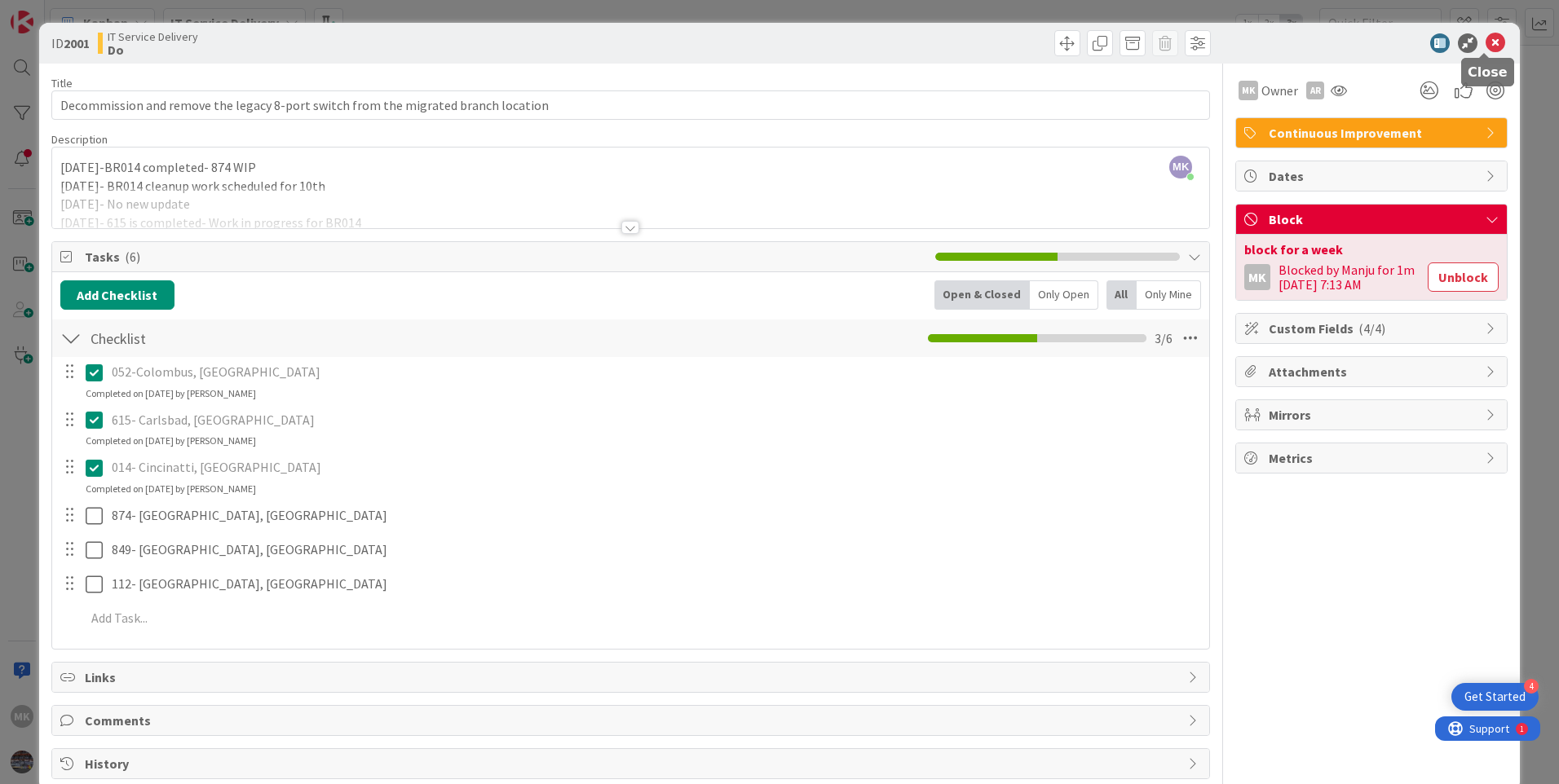
click at [1486, 39] on icon at bounding box center [1496, 43] width 20 height 20
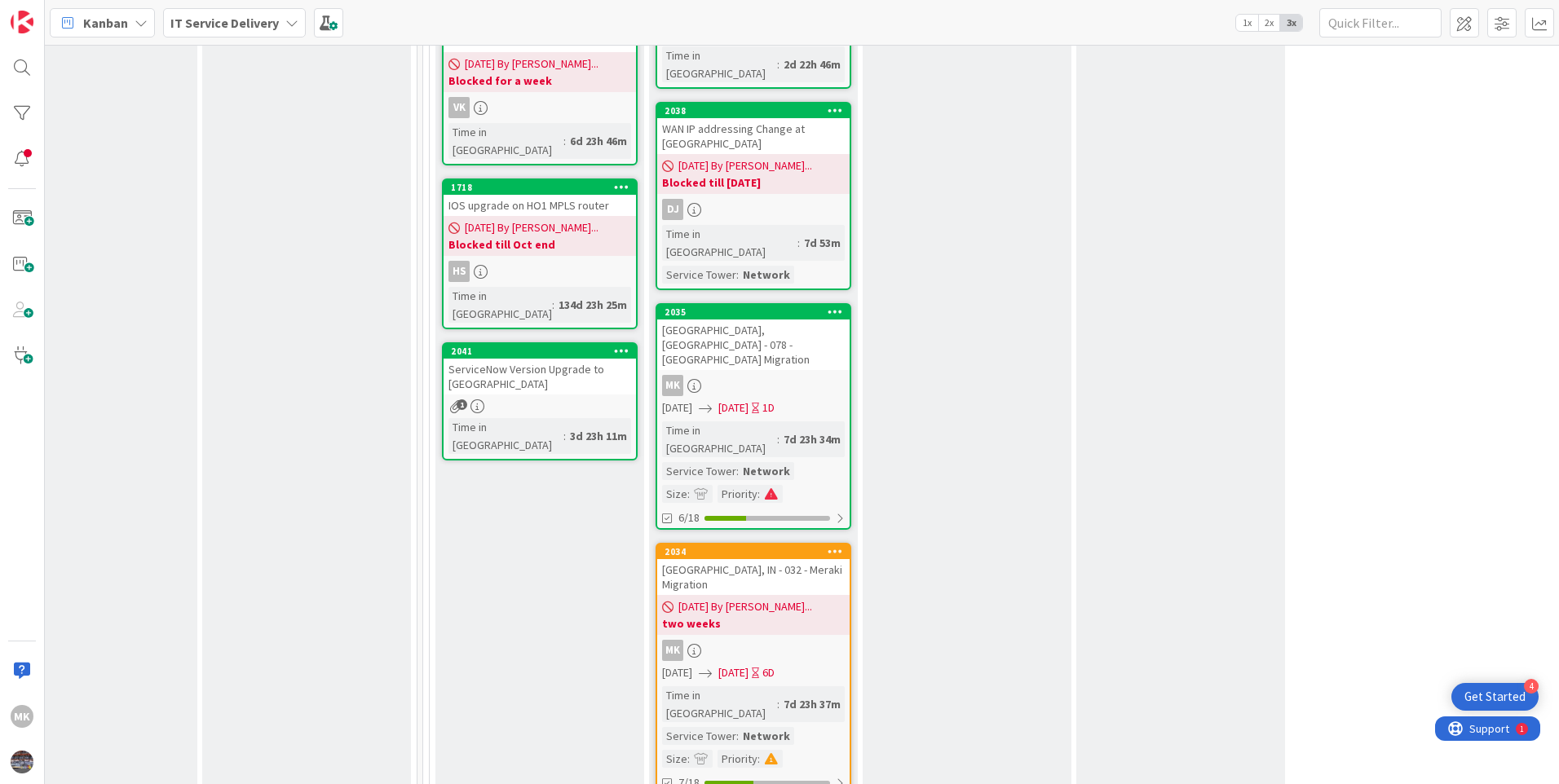
scroll to position [1233, 709]
